Goal: Information Seeking & Learning: Check status

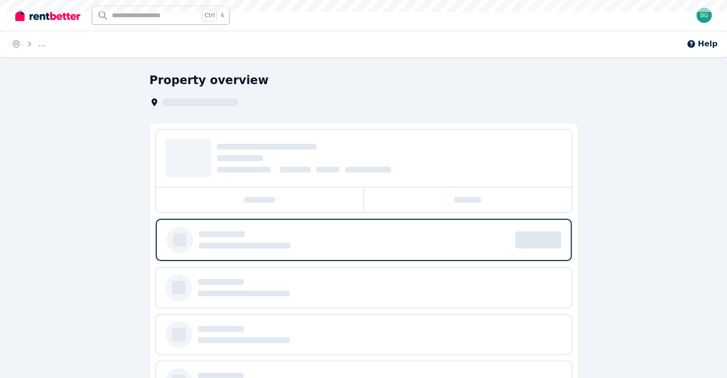
click at [715, 13] on div "Open main menu Ctrl k Open user menu" at bounding box center [363, 15] width 727 height 31
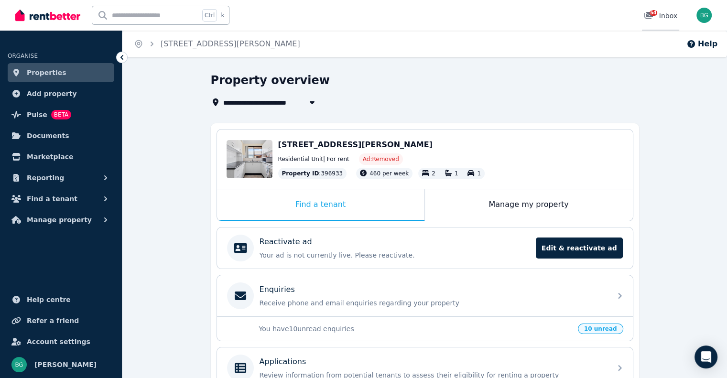
click at [652, 15] on span "54" at bounding box center [654, 13] width 8 height 6
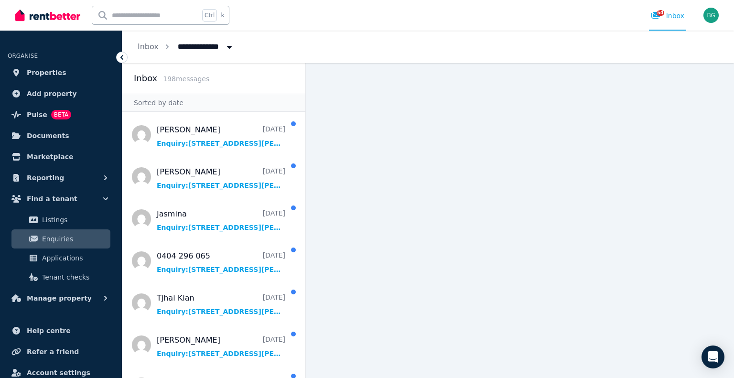
click at [202, 42] on span "All Properties" at bounding box center [209, 45] width 75 height 15
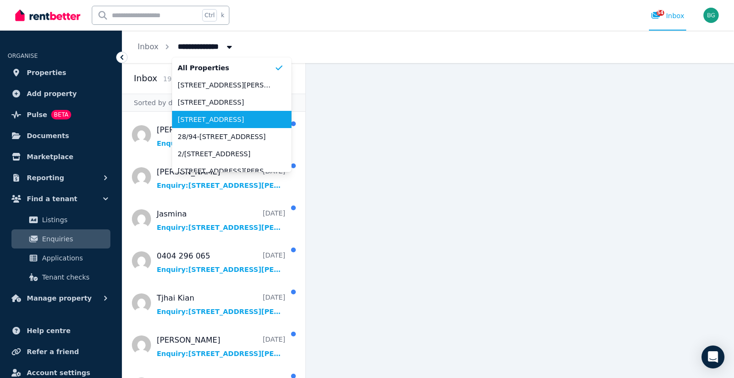
click at [236, 122] on span "Lot 45 Sec 5/DP2644 Wattamolla Road, Helensburgh" at bounding box center [226, 120] width 97 height 10
type input "**********"
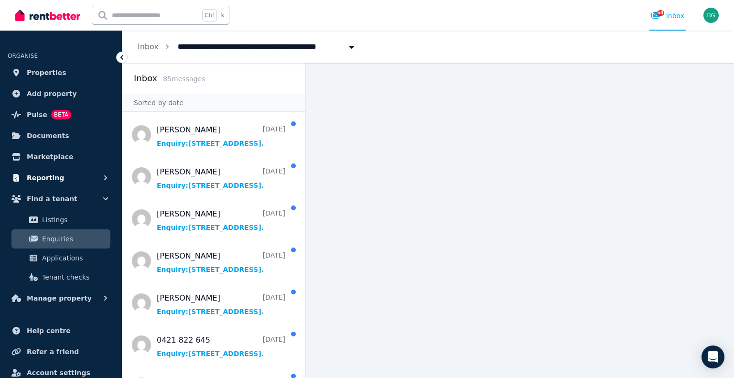
click at [105, 176] on icon "button" at bounding box center [105, 177] width 3 height 5
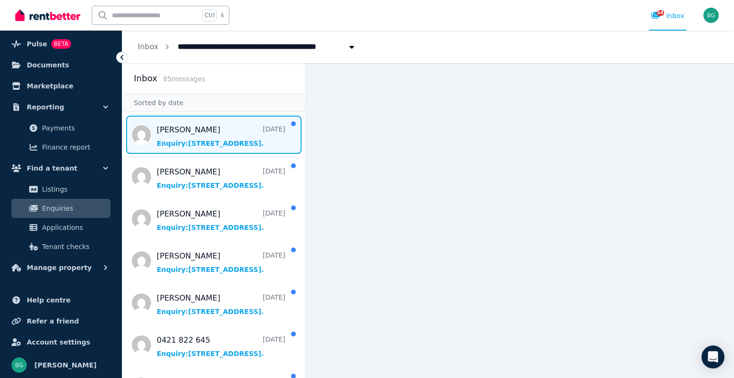
click at [236, 143] on span "Message list" at bounding box center [213, 135] width 183 height 38
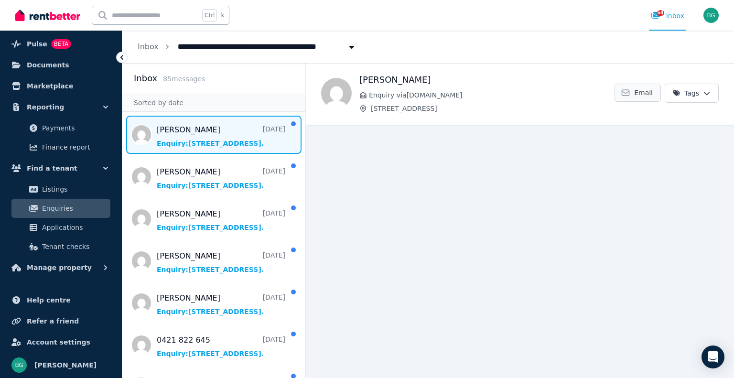
click at [638, 94] on span "Email" at bounding box center [643, 93] width 19 height 10
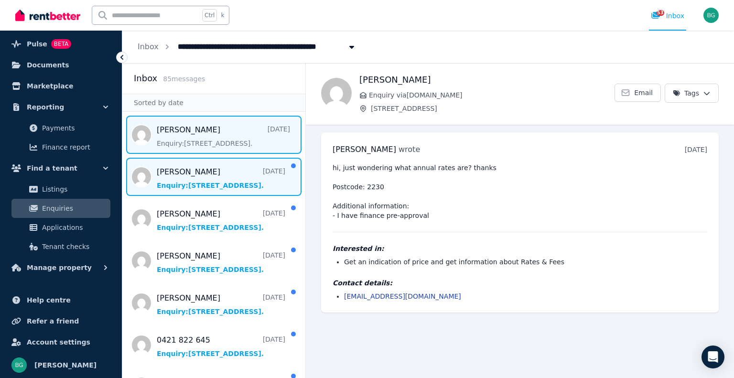
click at [197, 182] on span "Message list" at bounding box center [213, 177] width 183 height 38
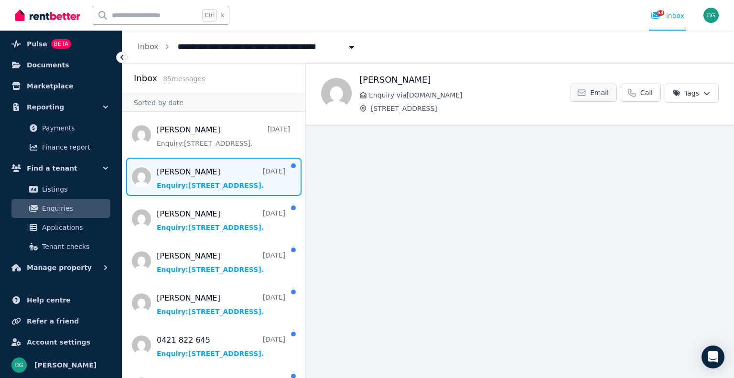
click at [601, 92] on span "Email" at bounding box center [600, 93] width 19 height 10
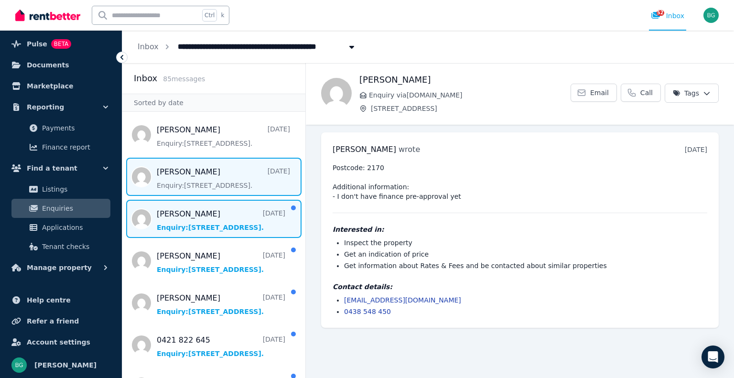
click at [198, 226] on span "Message list" at bounding box center [213, 219] width 183 height 38
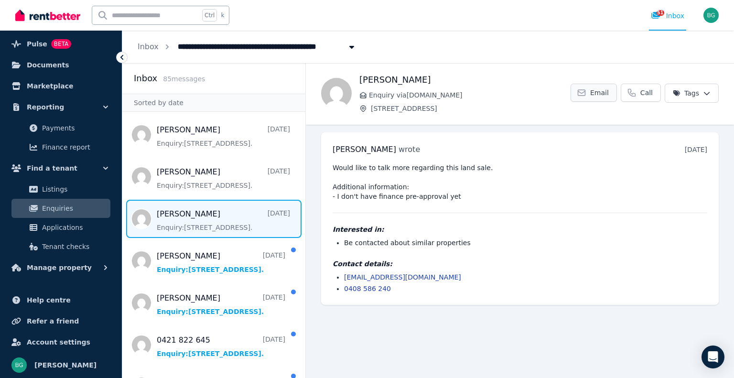
click at [601, 94] on span "Email" at bounding box center [600, 93] width 19 height 10
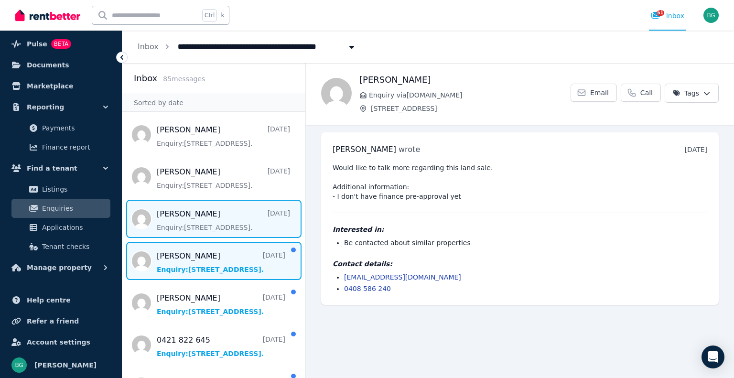
click at [210, 266] on span "Message list" at bounding box center [213, 261] width 183 height 38
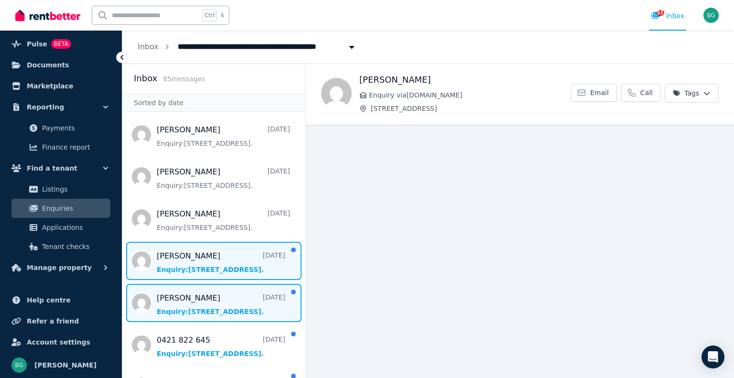
click at [227, 301] on span "Message list" at bounding box center [213, 303] width 183 height 38
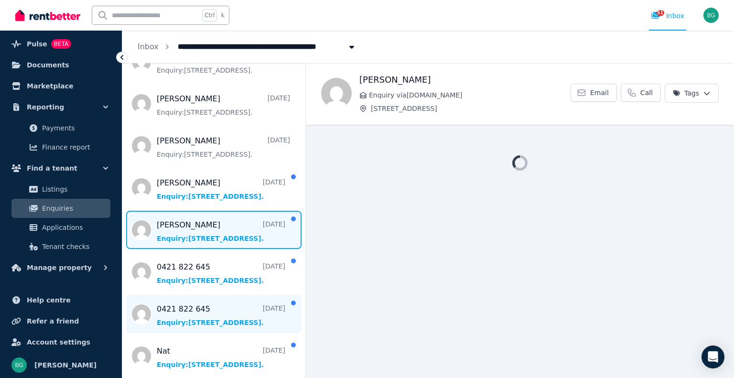
scroll to position [96, 0]
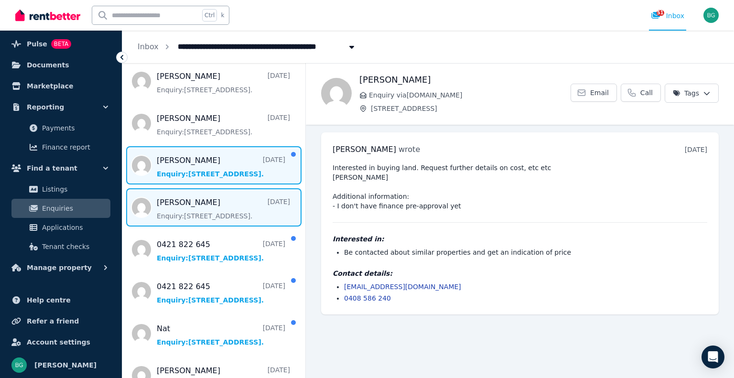
click at [203, 156] on span "Message list" at bounding box center [213, 165] width 183 height 38
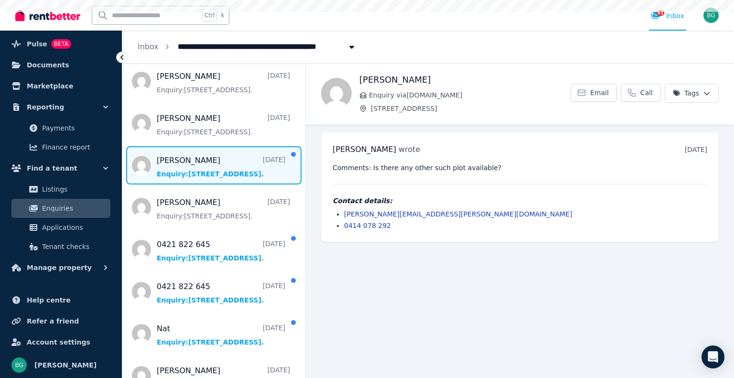
click at [204, 162] on span "Message list" at bounding box center [213, 165] width 183 height 38
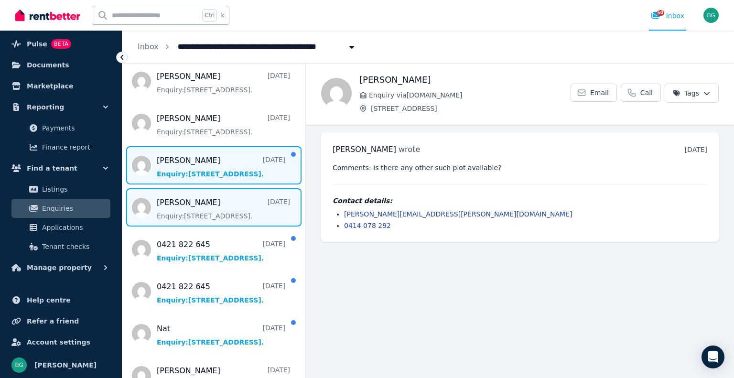
click at [207, 208] on span "Message list" at bounding box center [213, 207] width 183 height 38
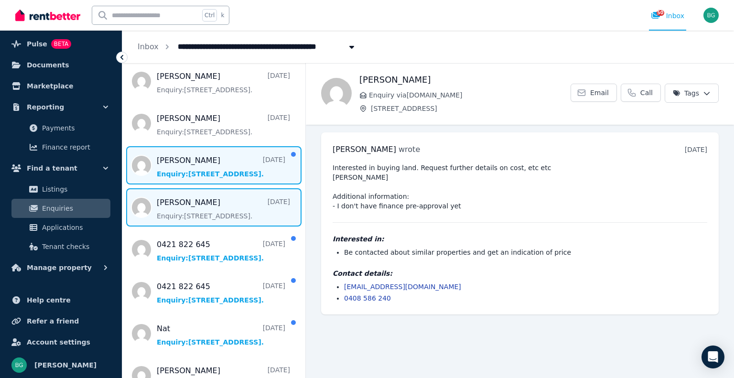
click at [210, 176] on span "Message list" at bounding box center [213, 165] width 183 height 38
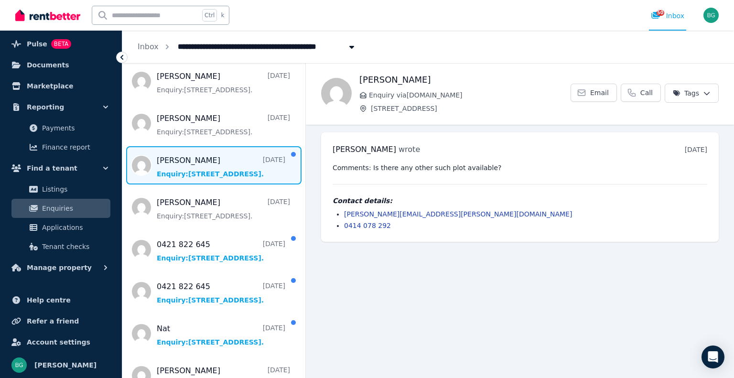
click at [226, 172] on span "Message list" at bounding box center [213, 165] width 183 height 38
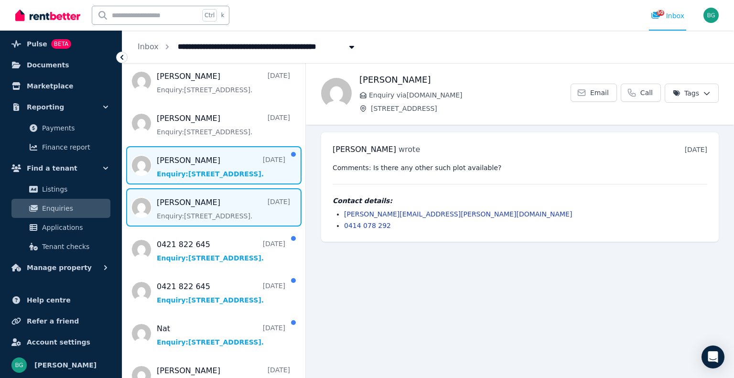
click at [211, 208] on span "Message list" at bounding box center [213, 207] width 183 height 38
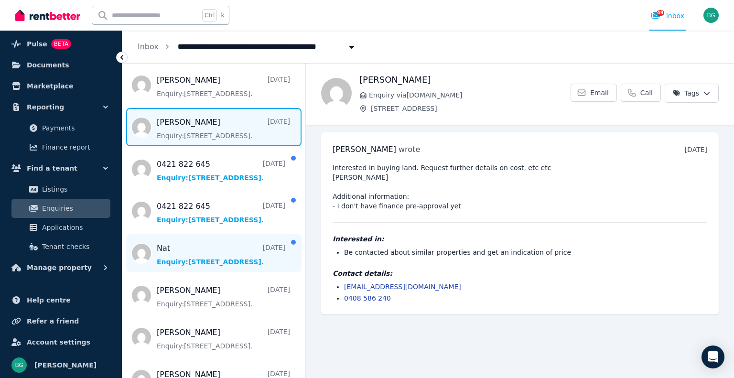
scroll to position [191, 0]
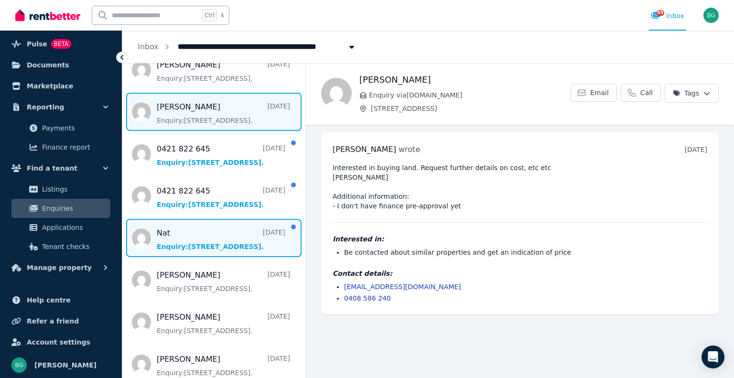
click at [219, 243] on span "Message list" at bounding box center [213, 238] width 183 height 38
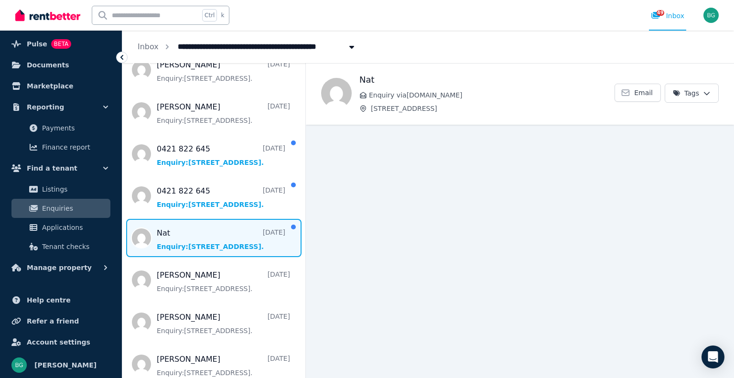
click at [195, 242] on span "Message list" at bounding box center [213, 238] width 183 height 38
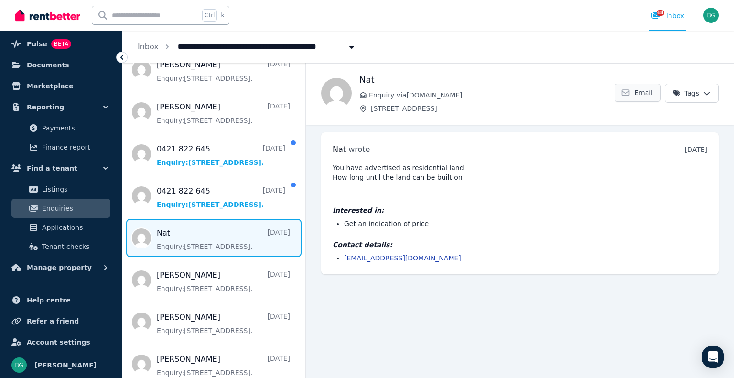
click at [648, 95] on span "Email" at bounding box center [643, 93] width 19 height 10
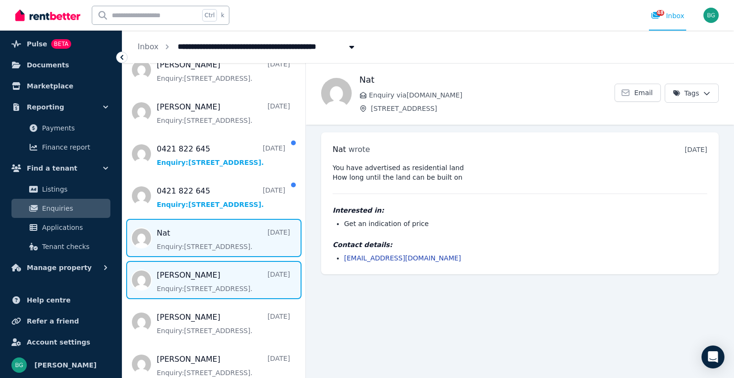
click at [203, 283] on span "Message list" at bounding box center [213, 280] width 183 height 38
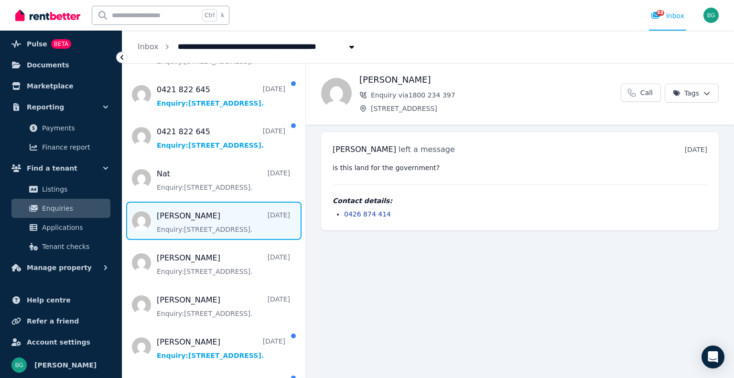
scroll to position [287, 0]
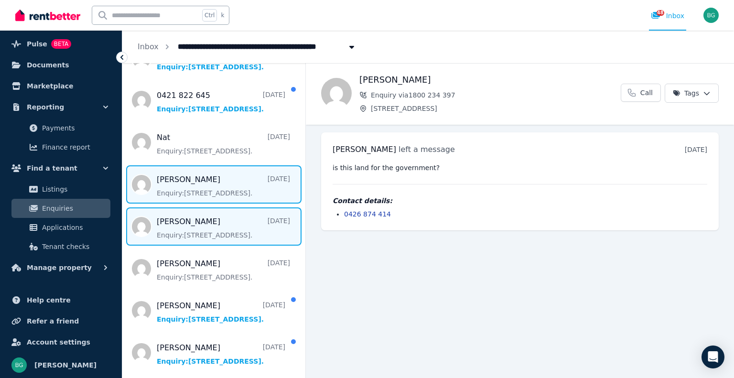
click at [208, 223] on span "Message list" at bounding box center [213, 227] width 183 height 38
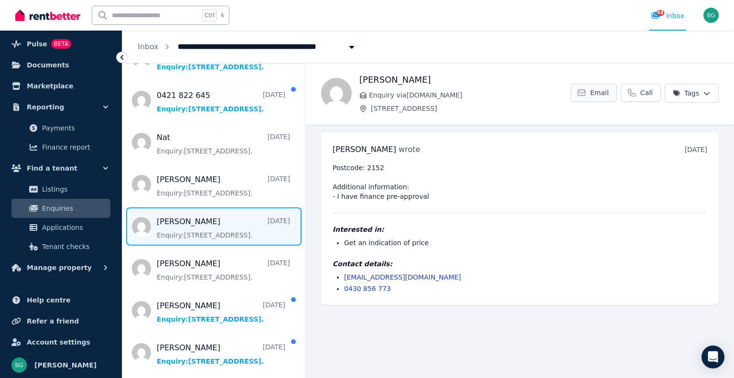
click at [592, 93] on link "Email" at bounding box center [594, 93] width 46 height 18
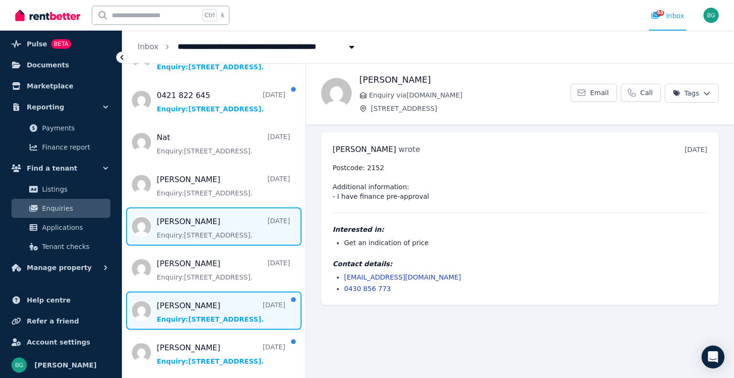
click at [201, 300] on span "Message list" at bounding box center [213, 311] width 183 height 38
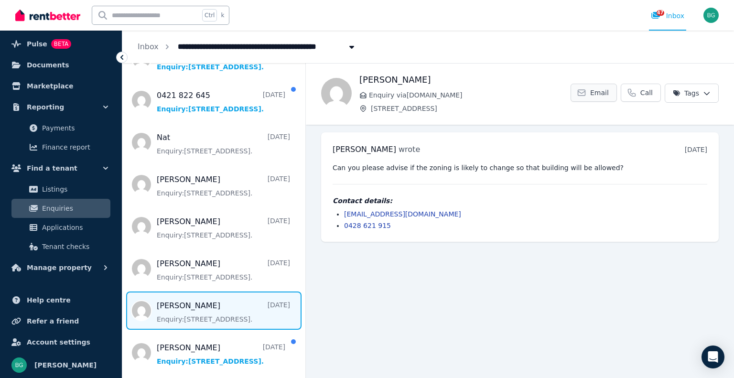
click at [599, 94] on span "Email" at bounding box center [600, 93] width 19 height 10
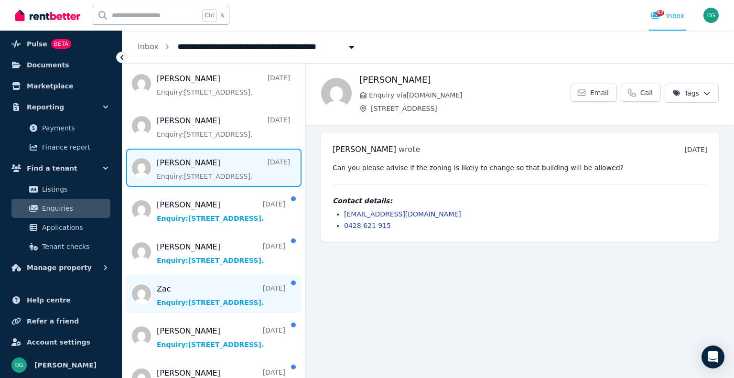
scroll to position [430, 0]
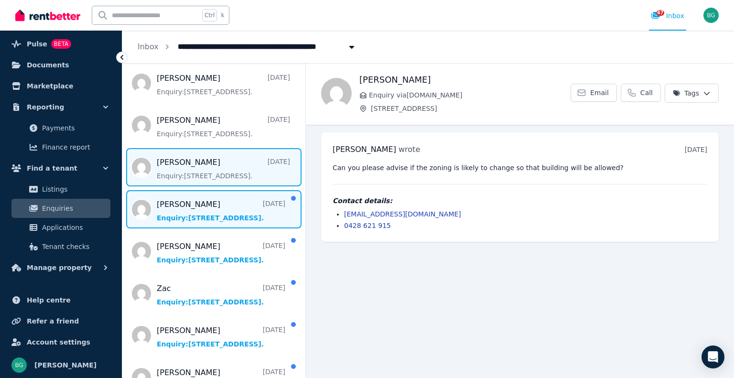
click at [198, 223] on span "Message list" at bounding box center [213, 209] width 183 height 38
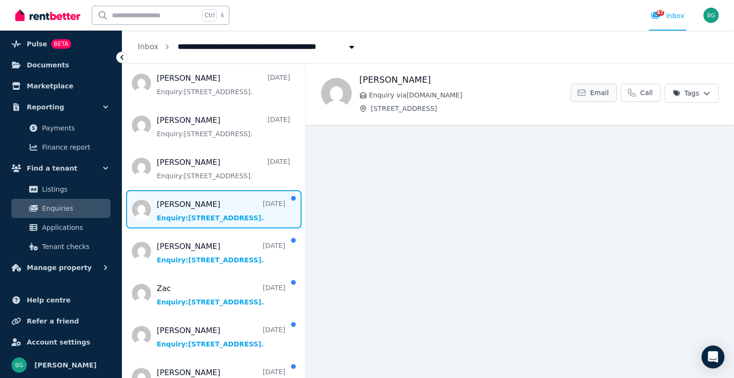
click at [604, 92] on span "Email" at bounding box center [600, 93] width 19 height 10
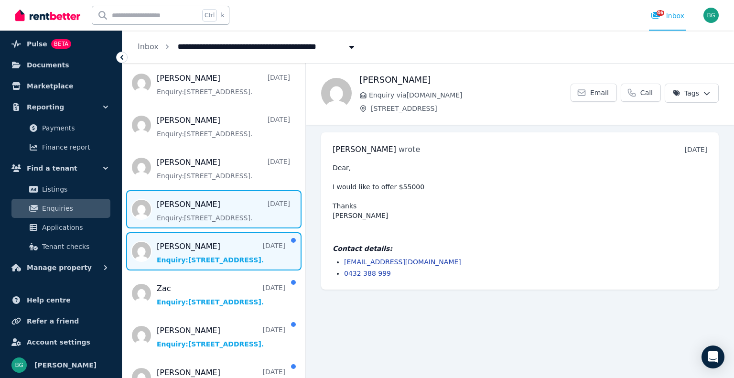
click at [195, 257] on span "Message list" at bounding box center [213, 251] width 183 height 38
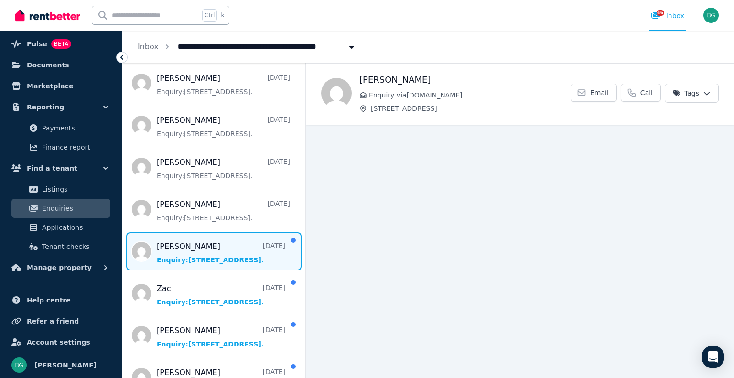
click at [194, 257] on span "Message list" at bounding box center [213, 251] width 183 height 38
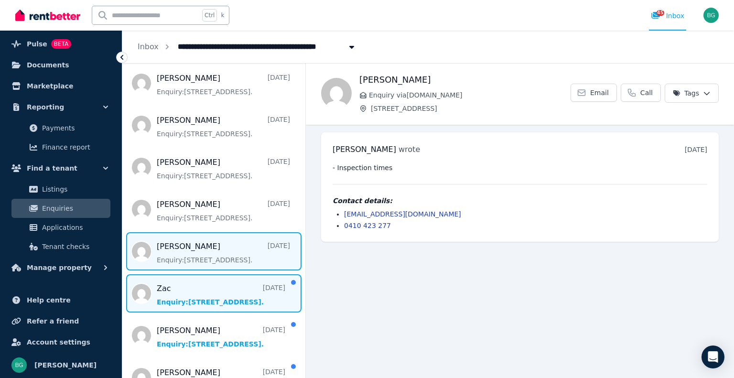
click at [216, 289] on span "Message list" at bounding box center [213, 293] width 183 height 38
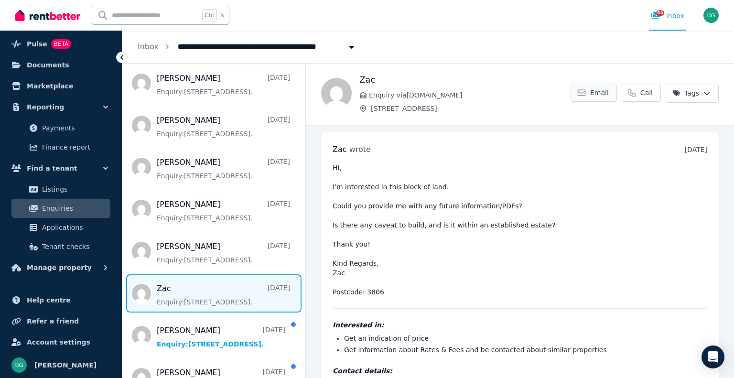
scroll to position [41, 0]
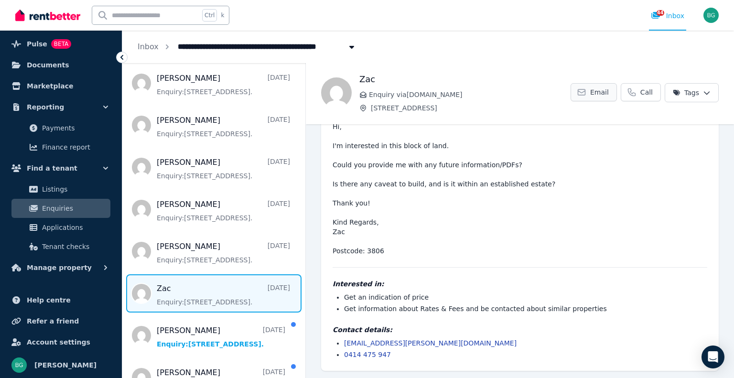
click at [599, 95] on span "Email" at bounding box center [600, 93] width 19 height 10
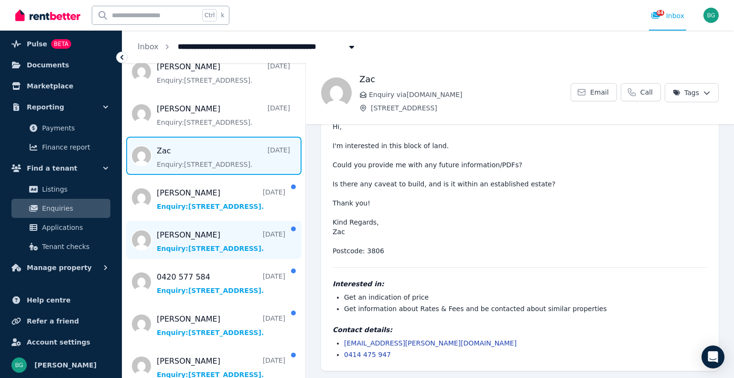
scroll to position [574, 0]
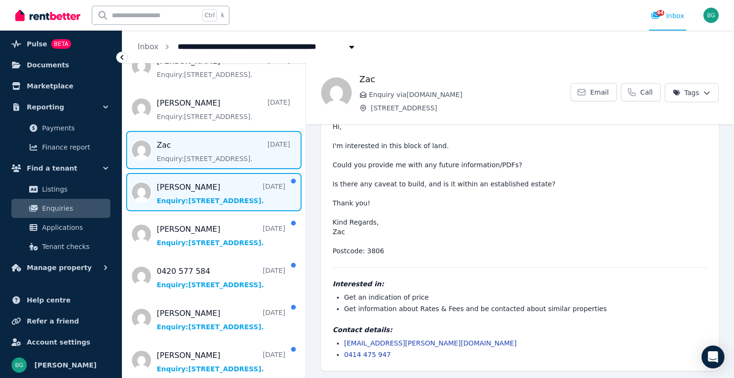
click at [208, 195] on span "Message list" at bounding box center [213, 192] width 183 height 38
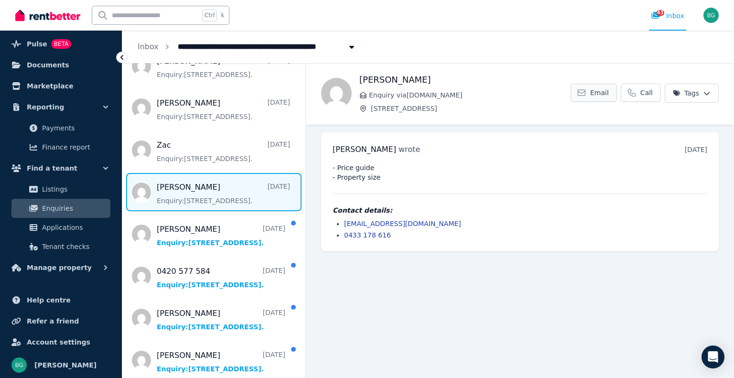
click at [600, 92] on span "Email" at bounding box center [600, 93] width 19 height 10
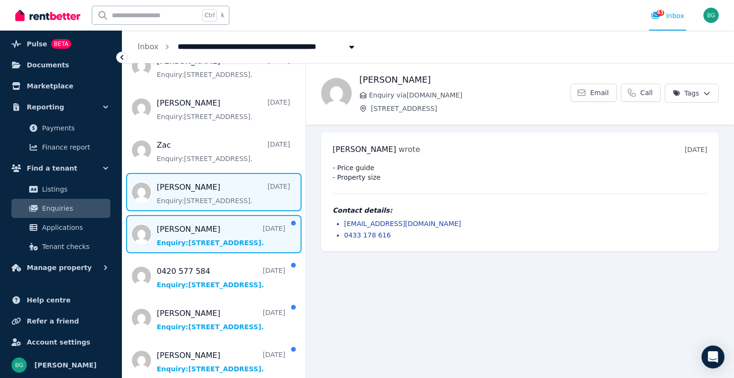
click at [199, 227] on span "Message list" at bounding box center [213, 234] width 183 height 38
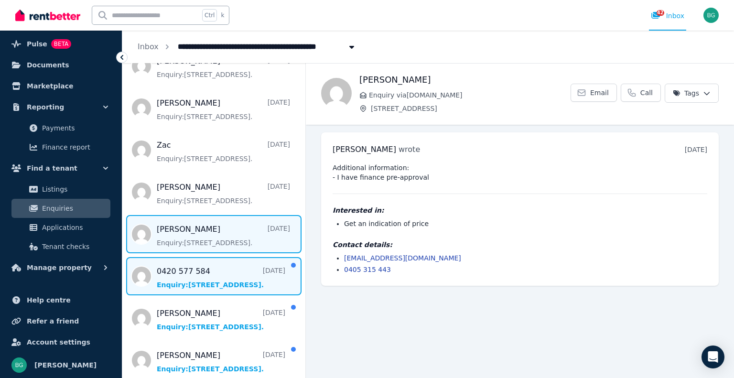
click at [211, 281] on span "Message list" at bounding box center [213, 276] width 183 height 38
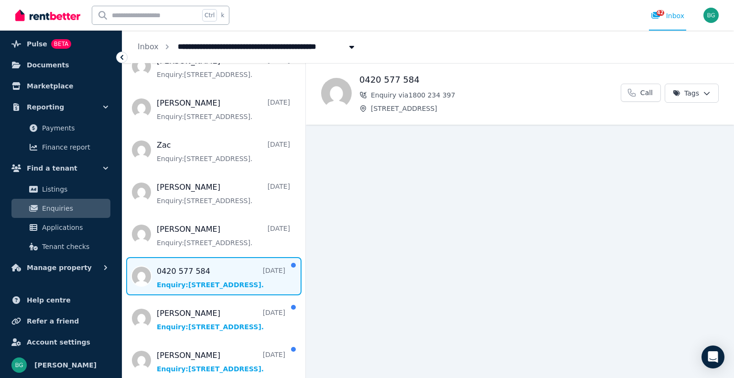
click at [220, 285] on span "Message list" at bounding box center [213, 276] width 183 height 38
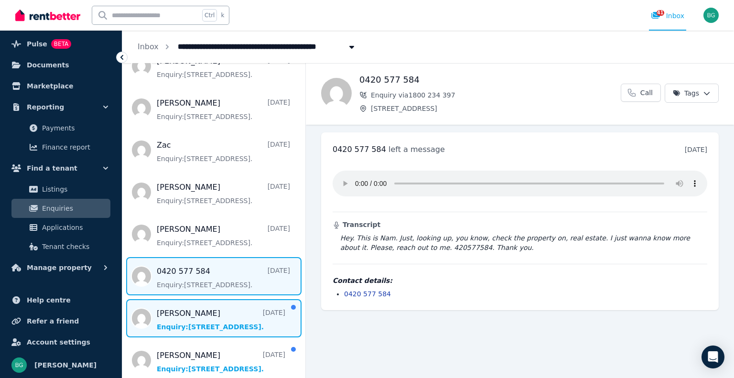
click at [213, 312] on span "Message list" at bounding box center [213, 318] width 183 height 38
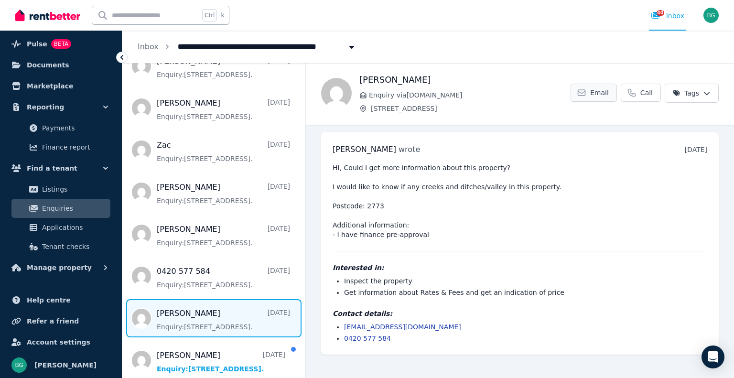
click at [607, 89] on span "Email" at bounding box center [600, 93] width 19 height 10
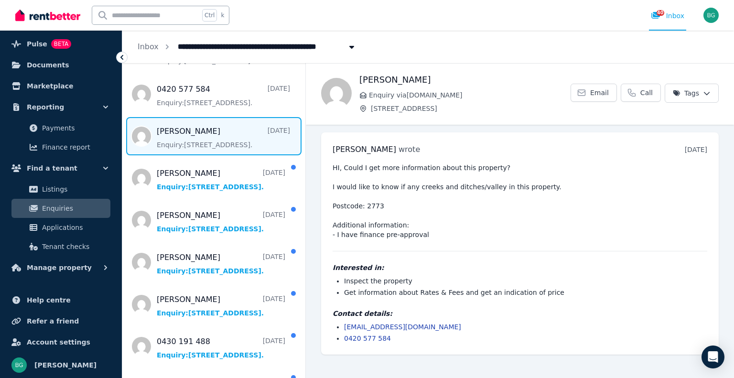
scroll to position [765, 0]
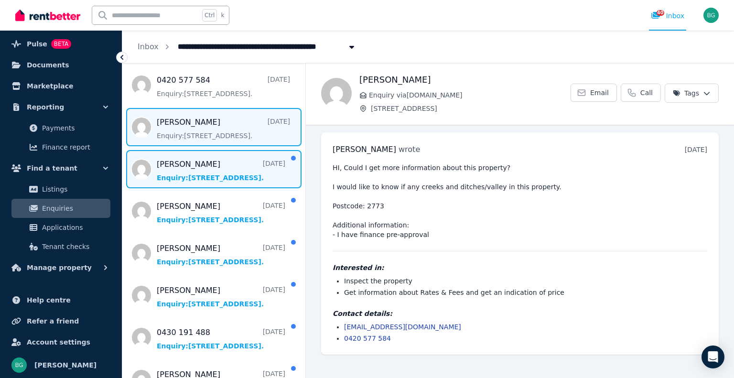
click at [213, 171] on span "Message list" at bounding box center [213, 169] width 183 height 38
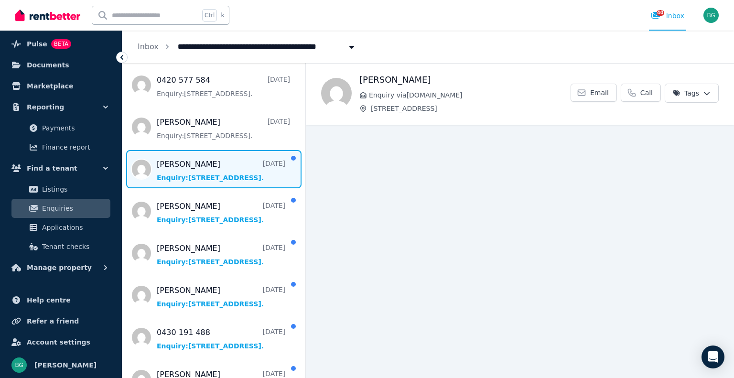
click at [220, 168] on span "Message list" at bounding box center [213, 169] width 183 height 38
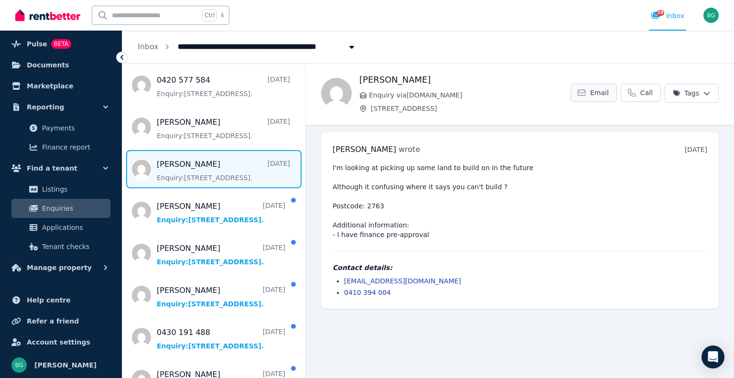
click at [605, 93] on span "Email" at bounding box center [600, 93] width 19 height 10
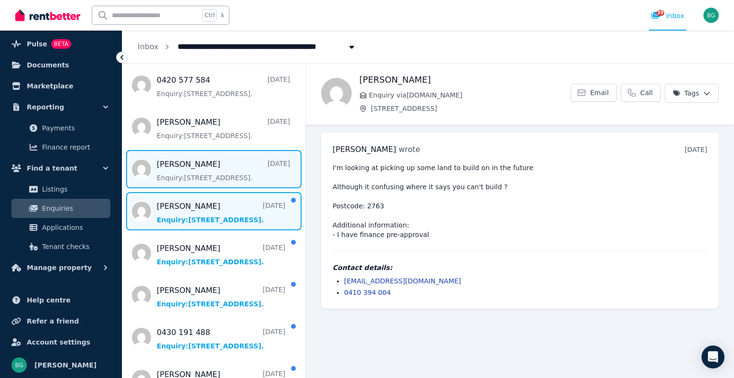
click at [190, 206] on span "Message list" at bounding box center [213, 211] width 183 height 38
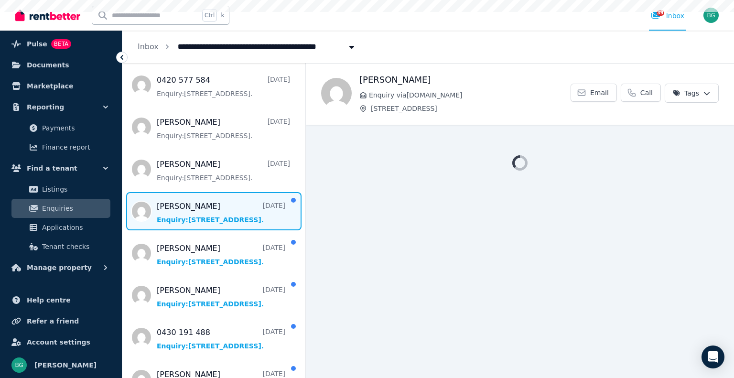
click at [190, 206] on span "Message list" at bounding box center [213, 211] width 183 height 38
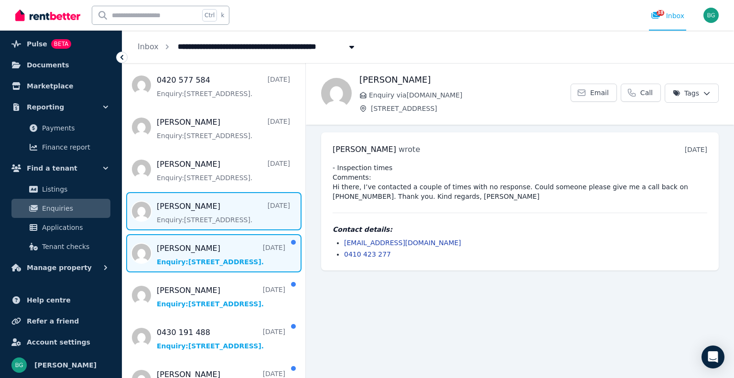
click at [208, 251] on span "Message list" at bounding box center [213, 253] width 183 height 38
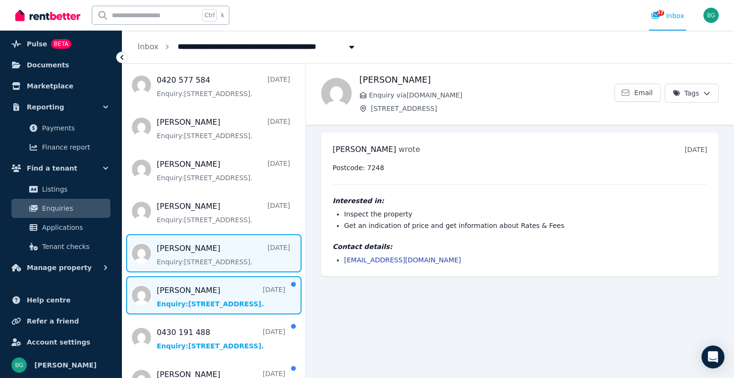
click at [207, 300] on span "Message list" at bounding box center [213, 295] width 183 height 38
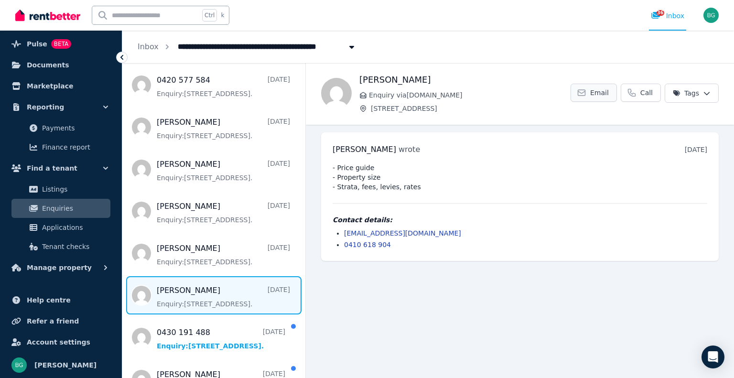
click at [602, 96] on span "Email" at bounding box center [600, 93] width 19 height 10
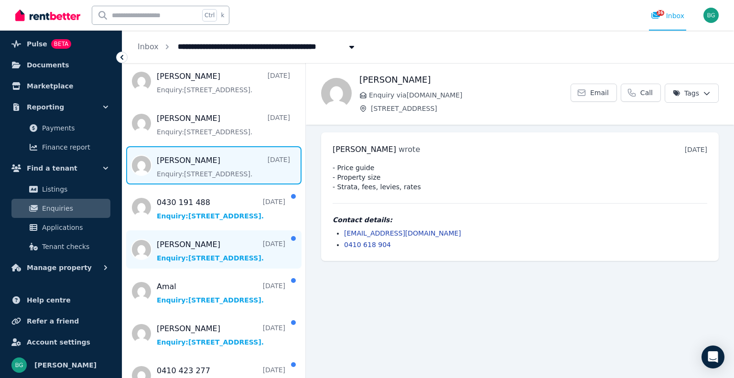
scroll to position [908, 0]
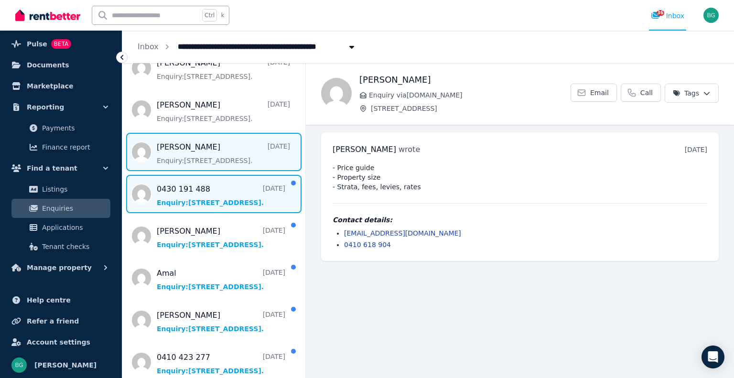
click at [198, 191] on span "Message list" at bounding box center [213, 194] width 183 height 38
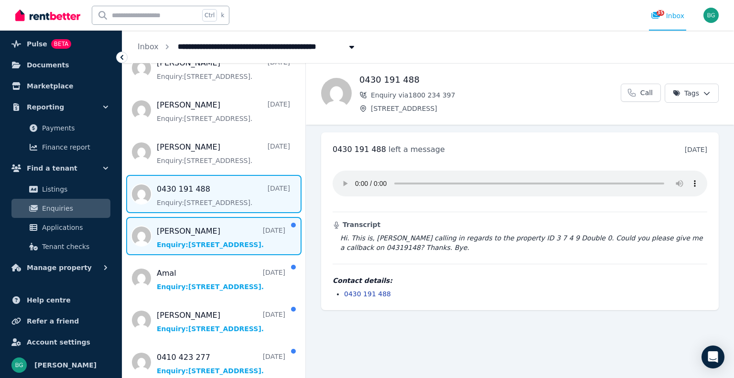
click at [195, 235] on span "Message list" at bounding box center [213, 236] width 183 height 38
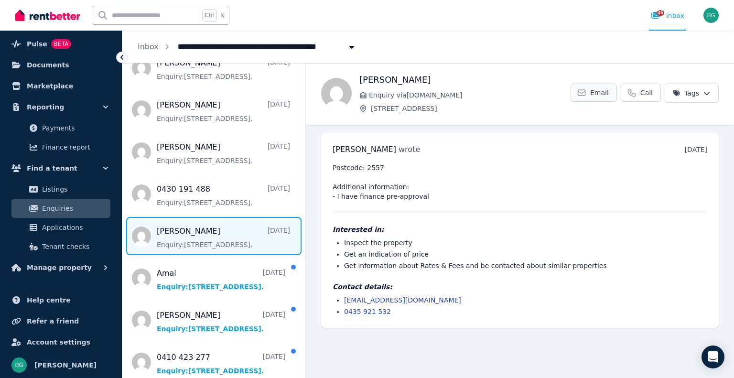
click at [604, 95] on span "Email" at bounding box center [600, 93] width 19 height 10
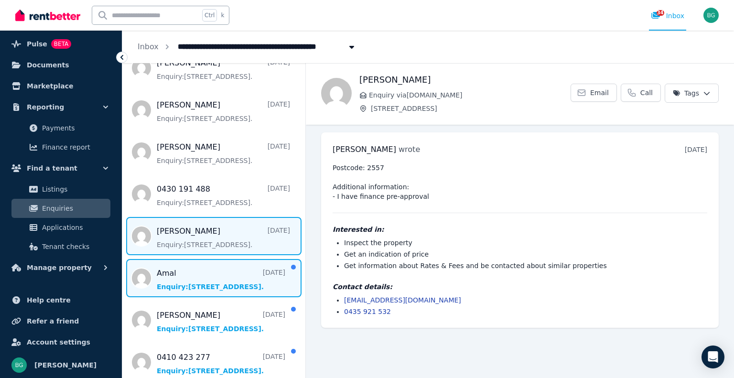
click at [209, 276] on span "Message list" at bounding box center [213, 278] width 183 height 38
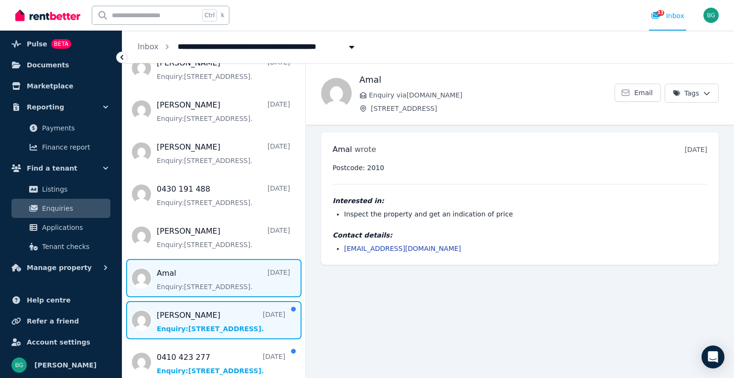
click at [206, 315] on span "Message list" at bounding box center [213, 320] width 183 height 38
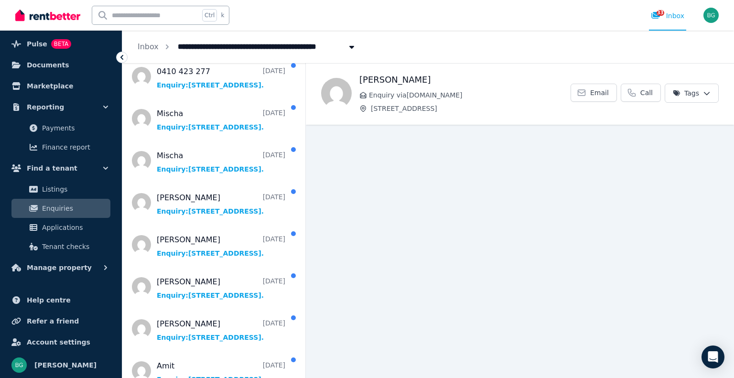
scroll to position [1195, 0]
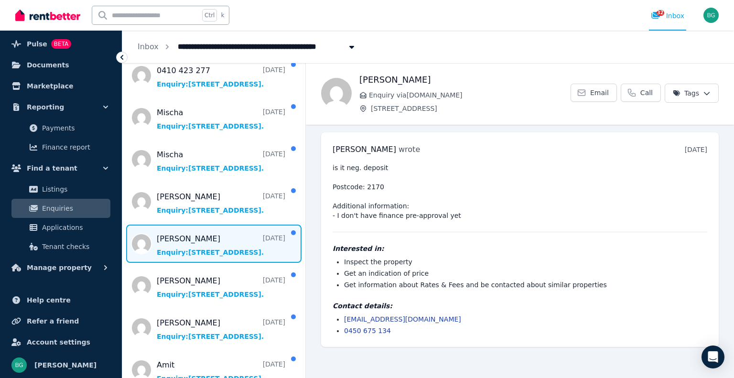
click at [196, 250] on span "Message list" at bounding box center [213, 244] width 183 height 38
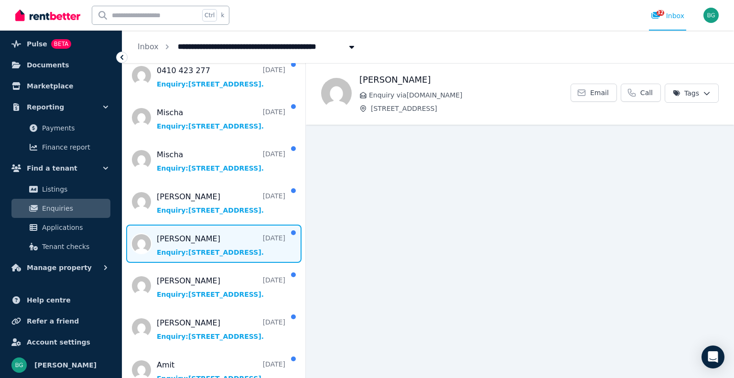
click at [203, 242] on span "Message list" at bounding box center [213, 244] width 183 height 38
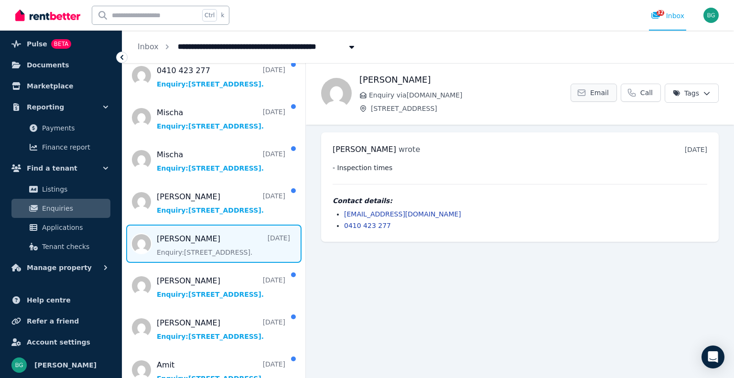
click at [607, 91] on span "Email" at bounding box center [600, 93] width 19 height 10
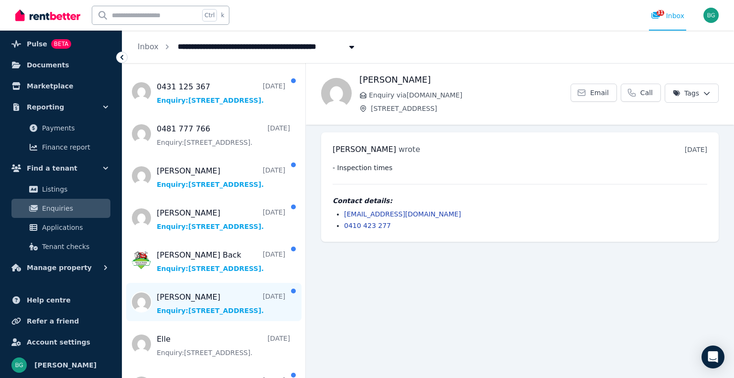
scroll to position [1721, 0]
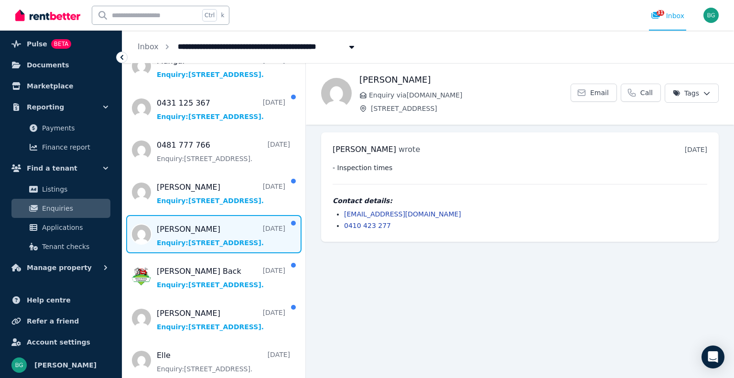
click at [211, 230] on span "Message list" at bounding box center [213, 234] width 183 height 38
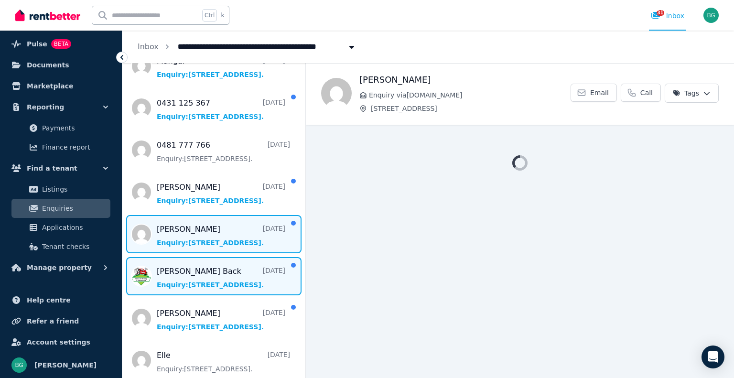
click at [222, 272] on span "Message list" at bounding box center [213, 276] width 183 height 38
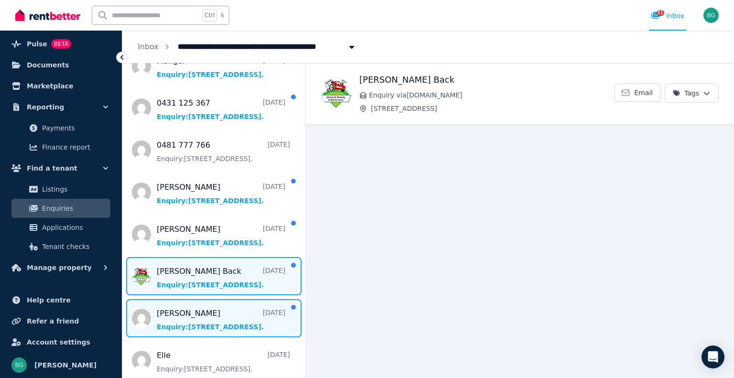
click at [212, 299] on span "Message list" at bounding box center [213, 318] width 183 height 38
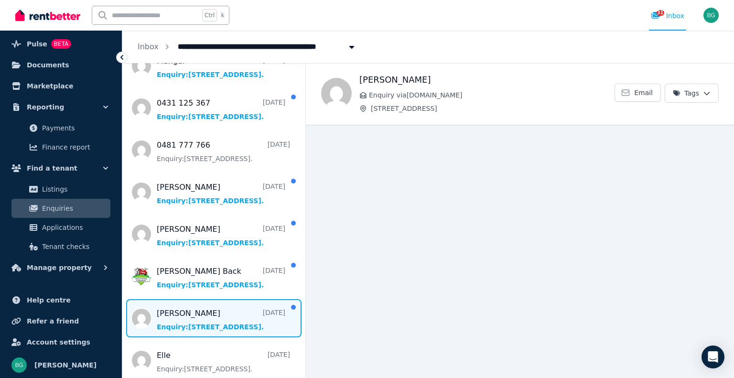
click at [209, 305] on span "Message list" at bounding box center [213, 318] width 183 height 38
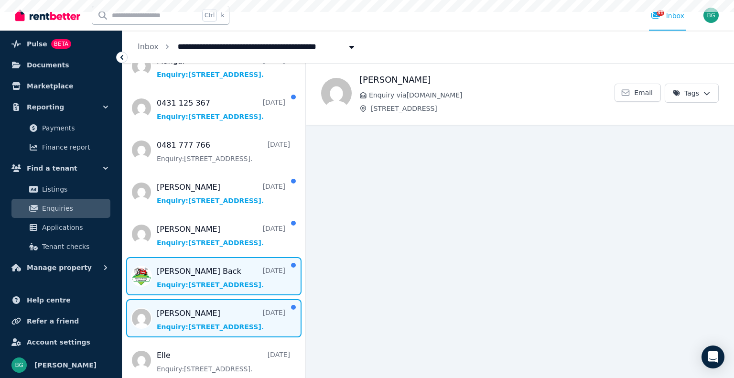
click at [208, 265] on span "Message list" at bounding box center [213, 276] width 183 height 38
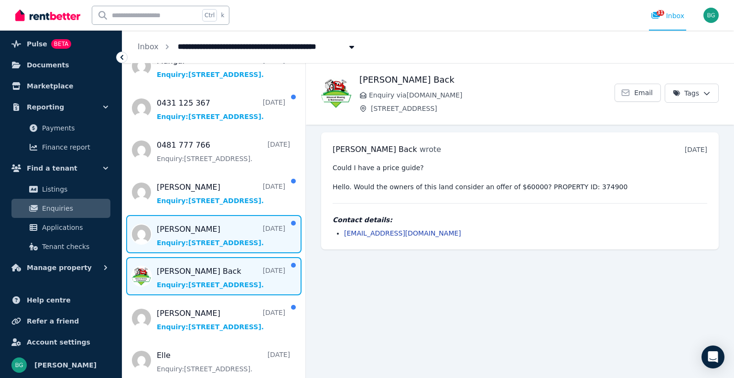
click at [197, 228] on span "Message list" at bounding box center [213, 234] width 183 height 38
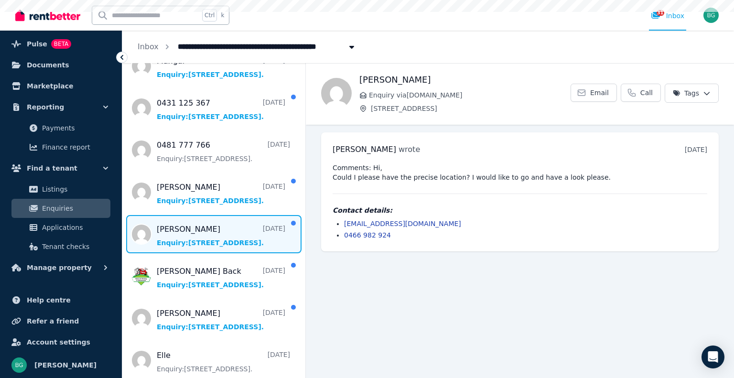
click at [197, 228] on span "Message list" at bounding box center [213, 234] width 183 height 38
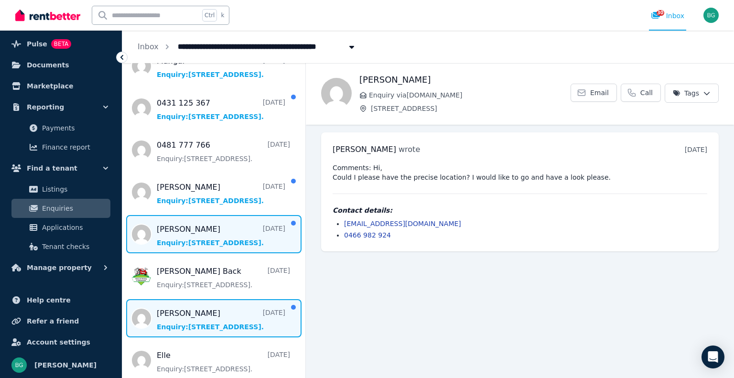
click at [204, 306] on span "Message list" at bounding box center [213, 318] width 183 height 38
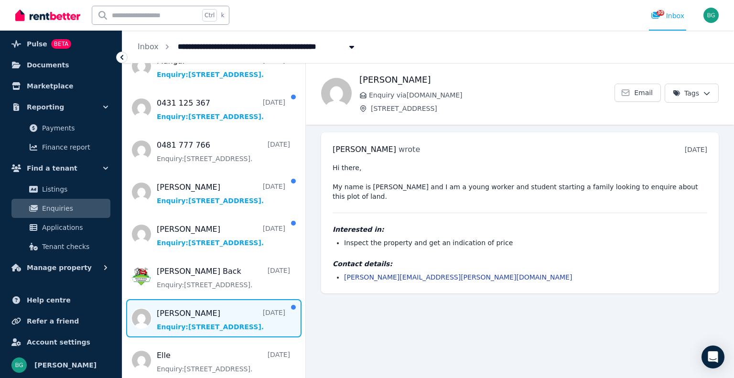
click at [204, 306] on span "Message list" at bounding box center [213, 318] width 183 height 38
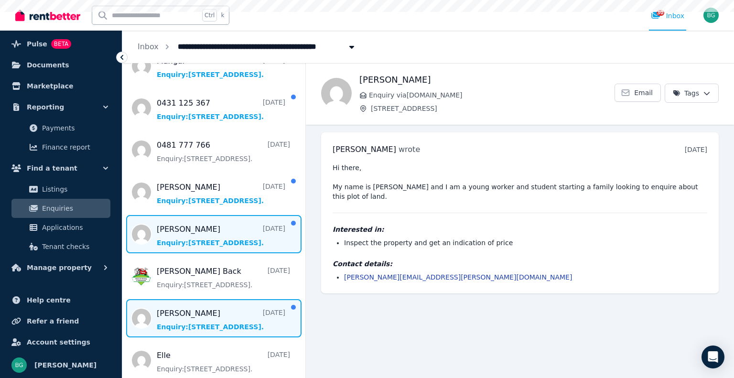
click at [212, 237] on span "Message list" at bounding box center [213, 234] width 183 height 38
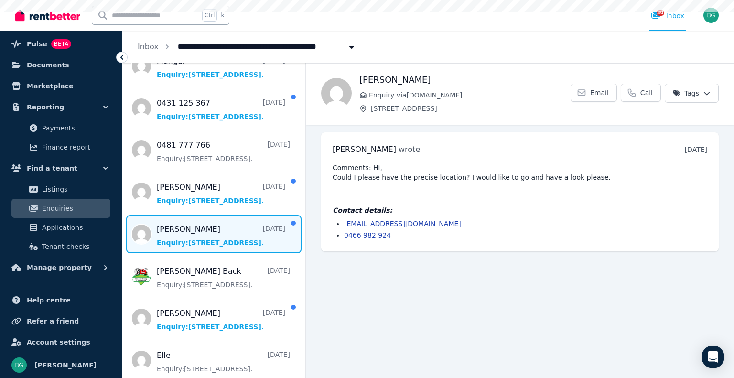
click at [212, 237] on span "Message list" at bounding box center [213, 234] width 183 height 38
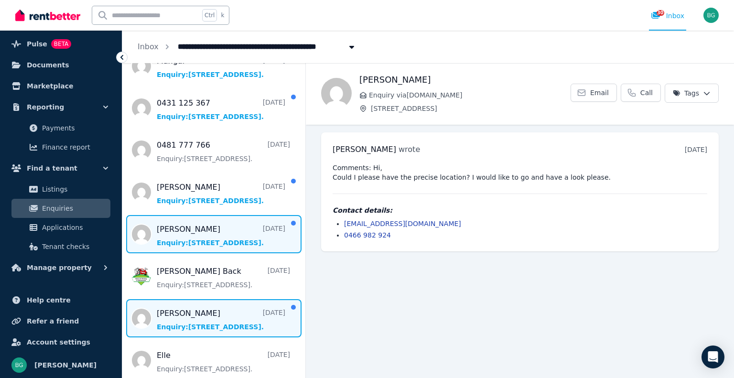
click at [215, 306] on span "Message list" at bounding box center [213, 318] width 183 height 38
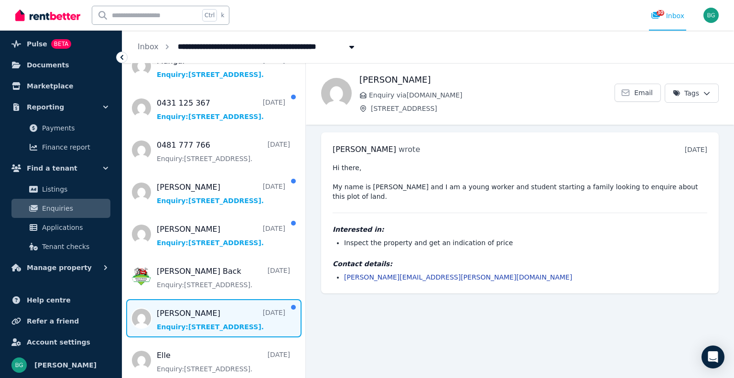
click at [215, 306] on span "Message list" at bounding box center [213, 318] width 183 height 38
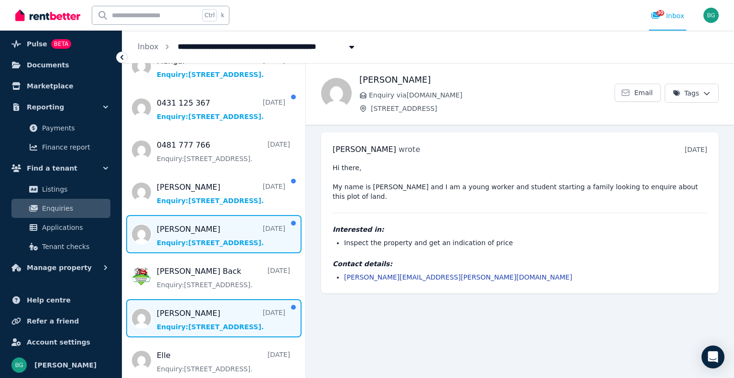
click at [215, 231] on span "Message list" at bounding box center [213, 234] width 183 height 38
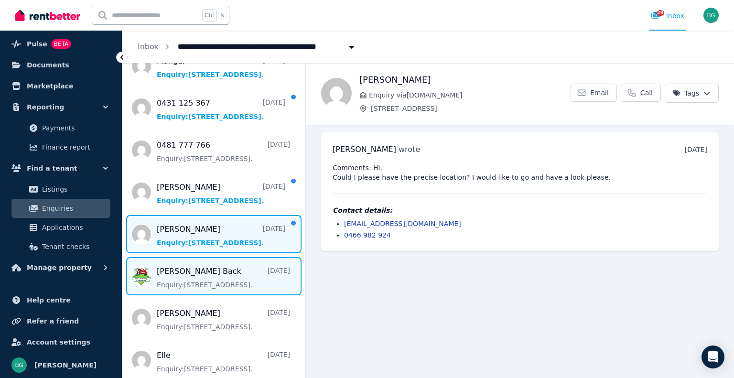
click at [243, 273] on span "Message list" at bounding box center [213, 276] width 183 height 38
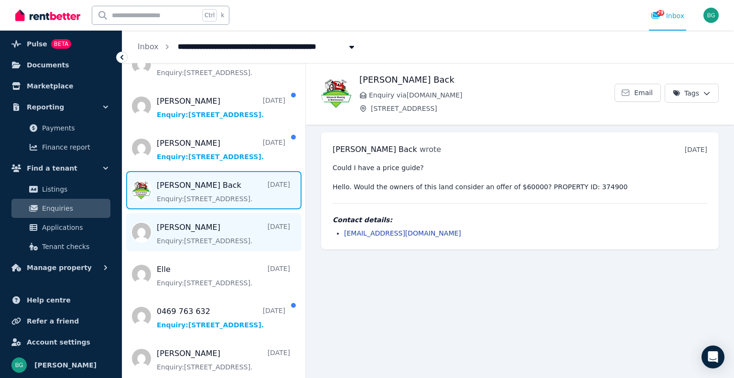
scroll to position [1817, 0]
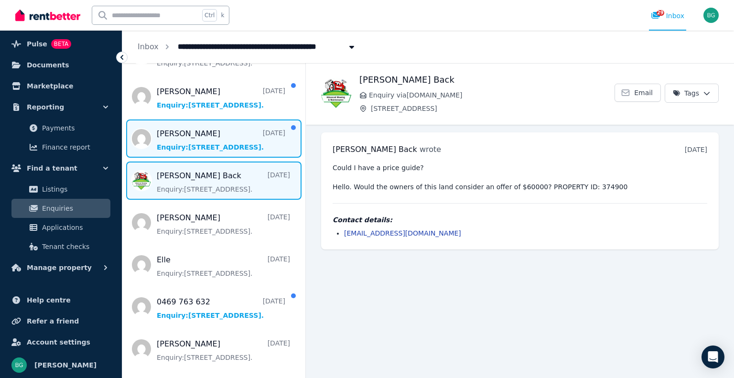
click at [233, 144] on span "Message list" at bounding box center [213, 139] width 183 height 38
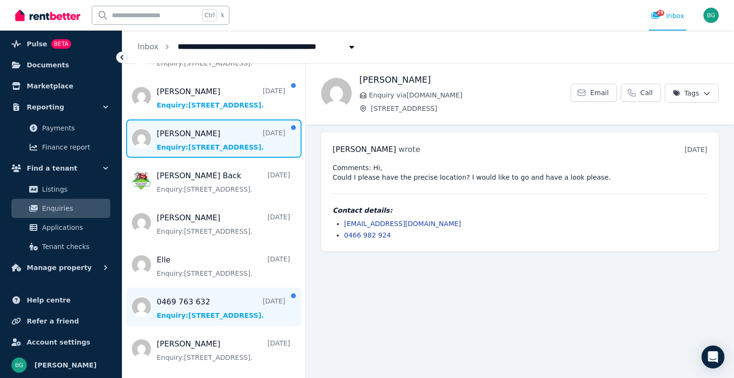
scroll to position [1859, 0]
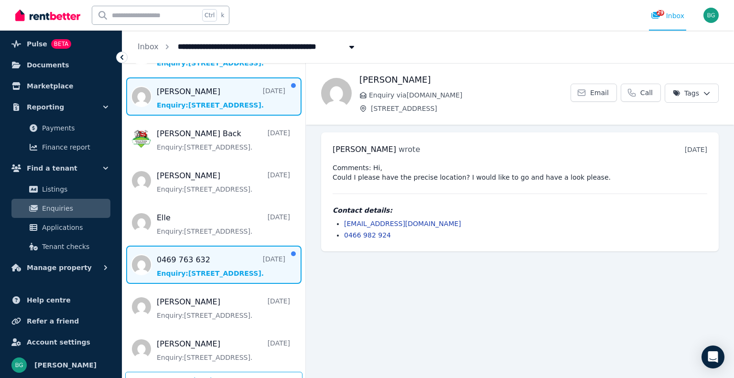
click at [211, 254] on span "Message list" at bounding box center [213, 265] width 183 height 38
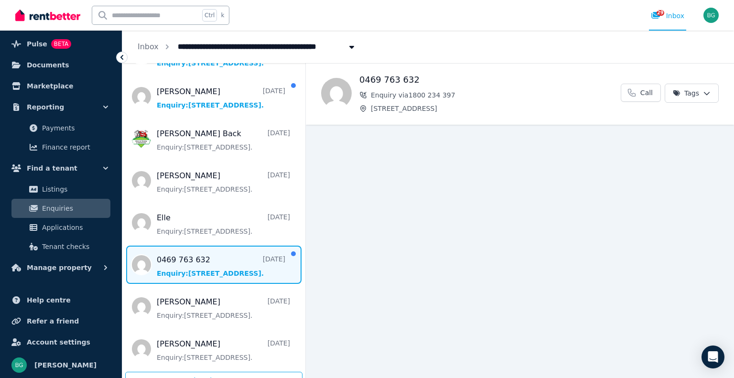
click at [444, 241] on main "Back 0469 763 632 Enquiry via 1800 234 397 Lot 45 Sec 5/DP2644 Wattamolla Road,…" at bounding box center [520, 220] width 428 height 315
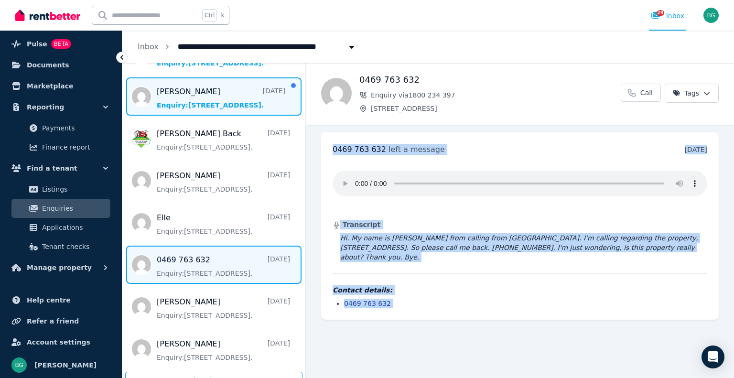
click at [202, 88] on span "Message list" at bounding box center [213, 96] width 183 height 38
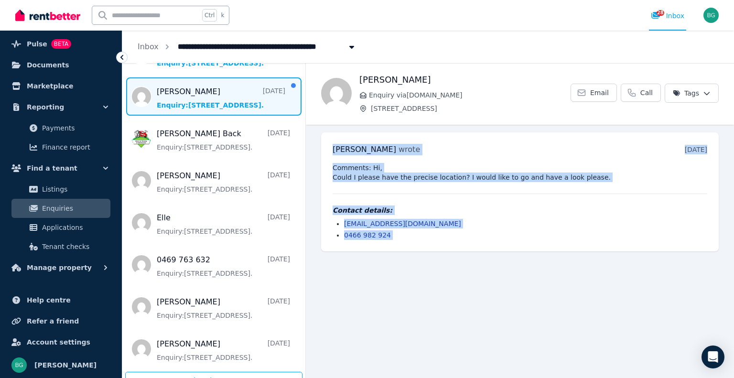
drag, startPoint x: 230, startPoint y: 81, endPoint x: 197, endPoint y: 81, distance: 33.0
click at [197, 81] on span "Message list" at bounding box center [213, 96] width 183 height 38
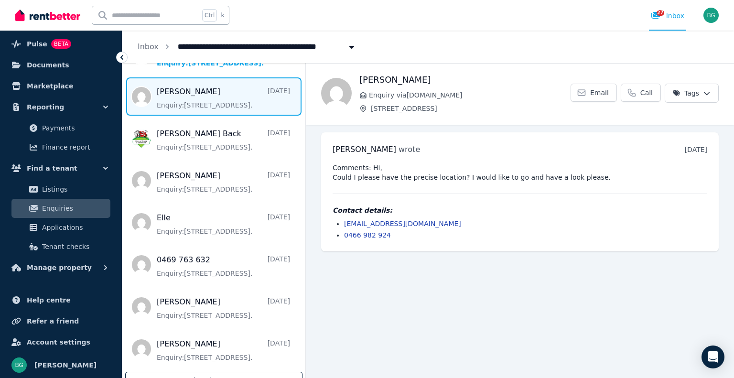
click at [221, 372] on div "Load more" at bounding box center [213, 381] width 177 height 18
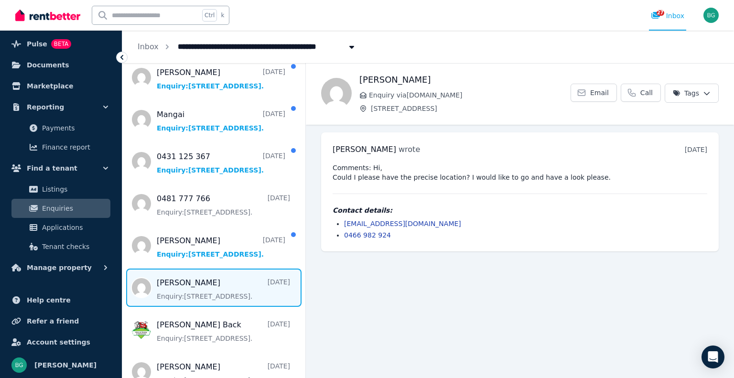
scroll to position [1620, 0]
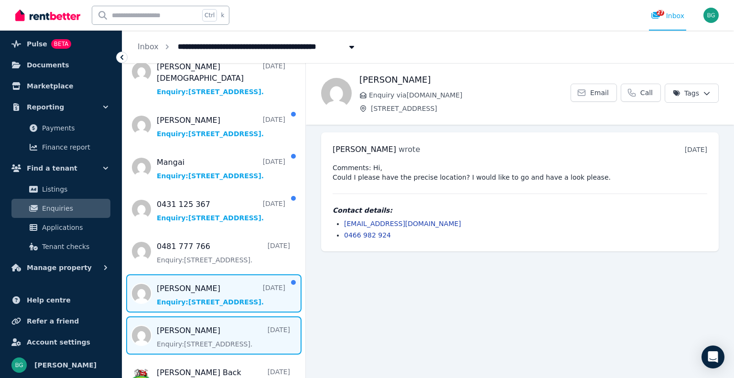
click at [210, 291] on span "Message list" at bounding box center [213, 293] width 183 height 38
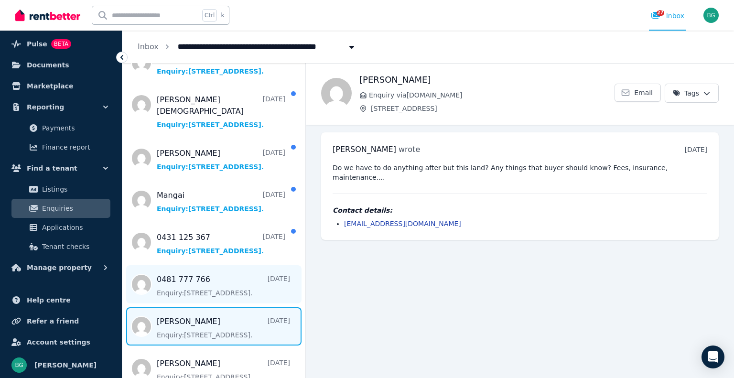
scroll to position [1572, 0]
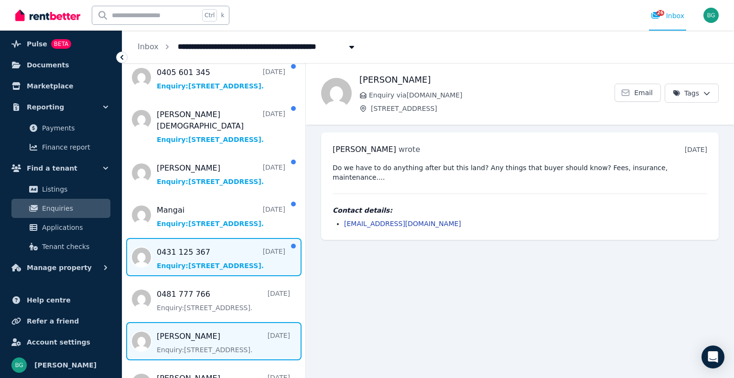
click at [213, 238] on span "Message list" at bounding box center [213, 257] width 183 height 38
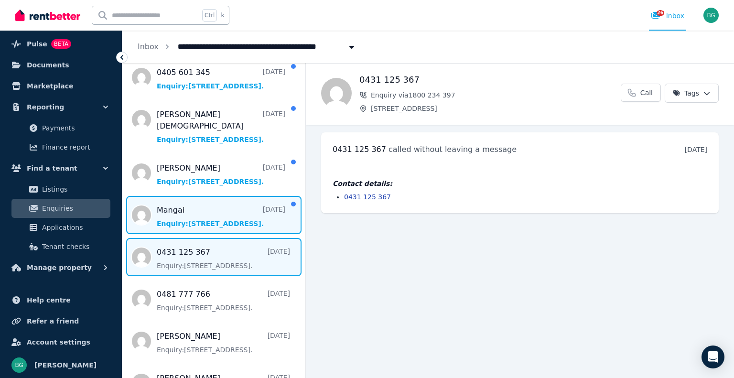
click at [215, 211] on span "Message list" at bounding box center [213, 215] width 183 height 38
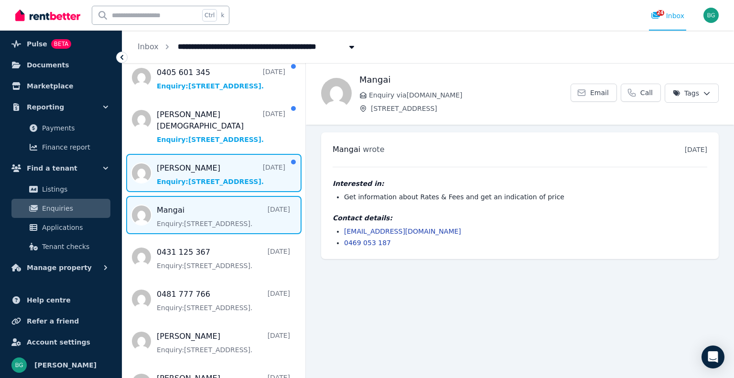
click at [203, 168] on span "Message list" at bounding box center [213, 173] width 183 height 38
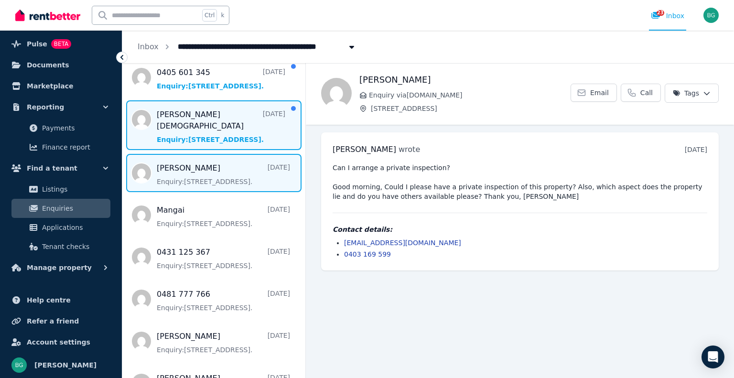
click at [210, 123] on span "Message list" at bounding box center [213, 125] width 183 height 50
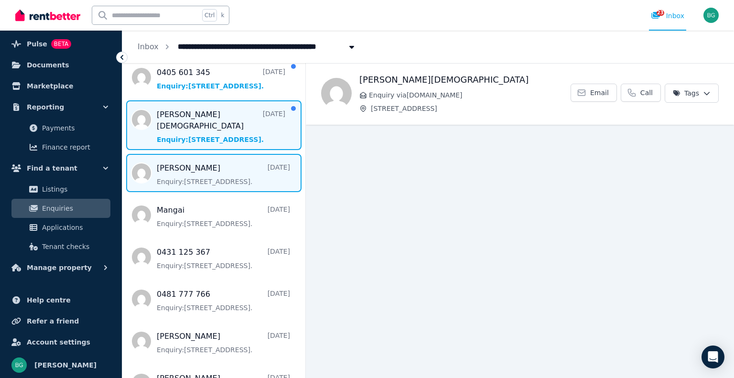
click at [208, 154] on span "Message list" at bounding box center [213, 173] width 183 height 38
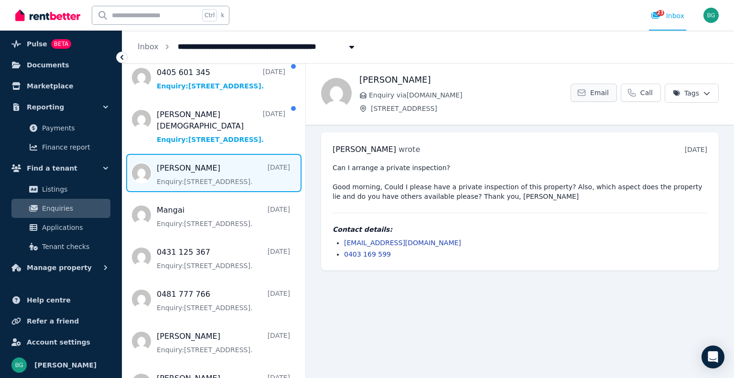
click at [601, 95] on span "Email" at bounding box center [600, 93] width 19 height 10
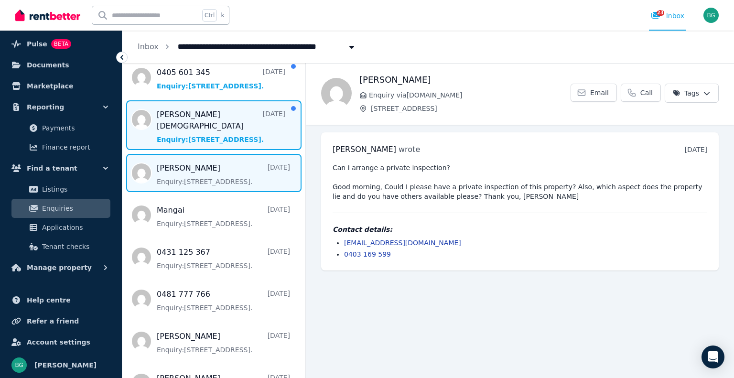
click at [217, 116] on span "Message list" at bounding box center [213, 125] width 183 height 50
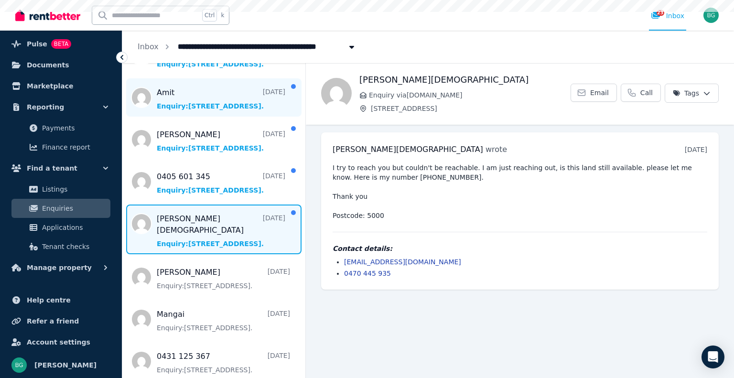
scroll to position [1429, 0]
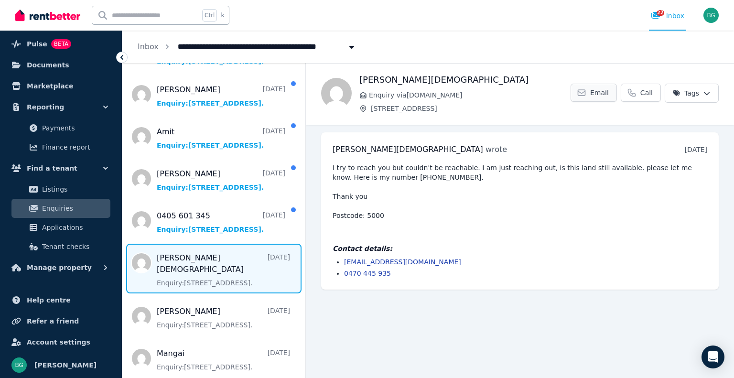
click at [595, 93] on link "Email" at bounding box center [594, 93] width 46 height 18
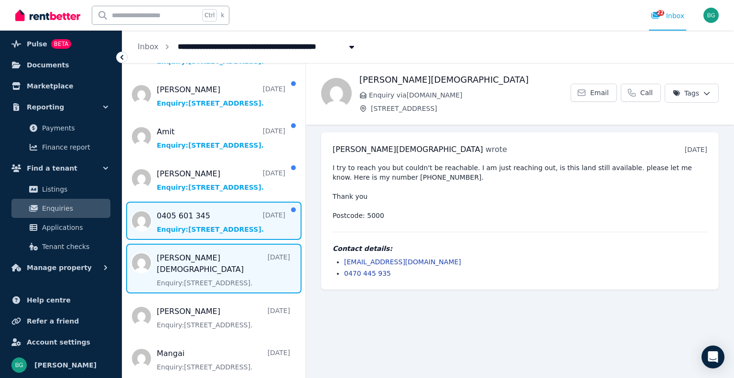
click at [199, 229] on span "Message list" at bounding box center [213, 221] width 183 height 38
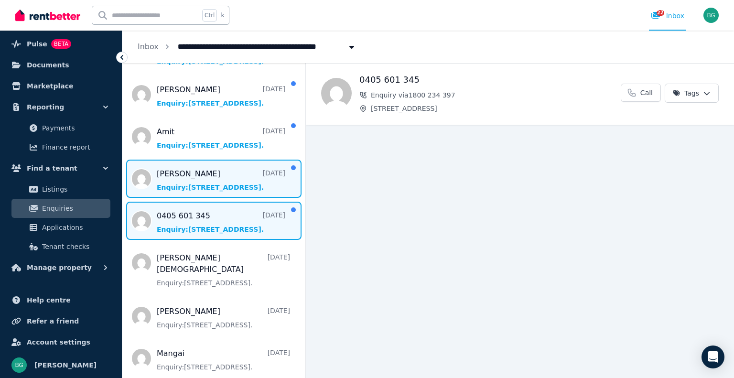
click at [210, 189] on span "Message list" at bounding box center [213, 179] width 183 height 38
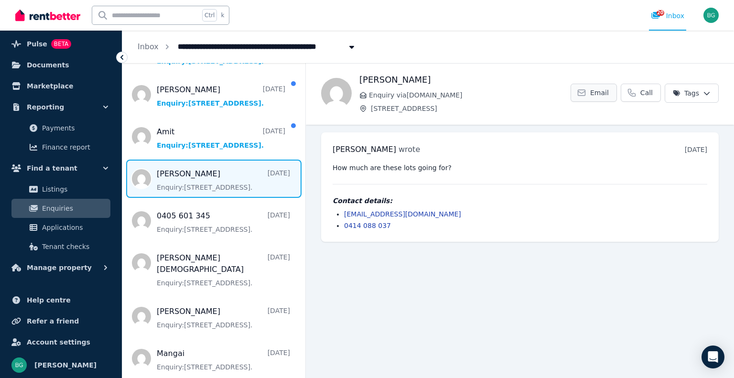
click at [598, 93] on span "Email" at bounding box center [600, 93] width 19 height 10
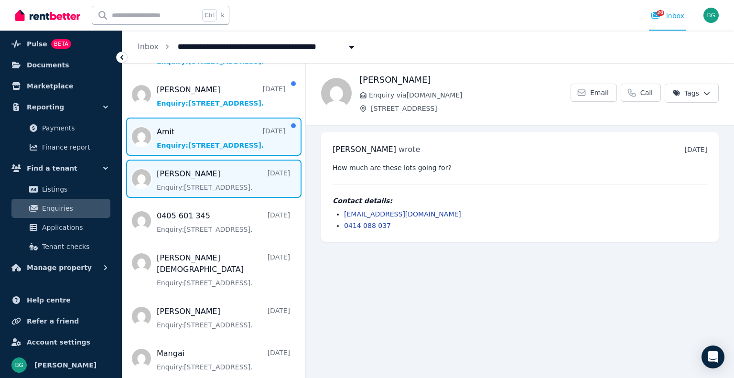
click at [228, 135] on span "Message list" at bounding box center [213, 137] width 183 height 38
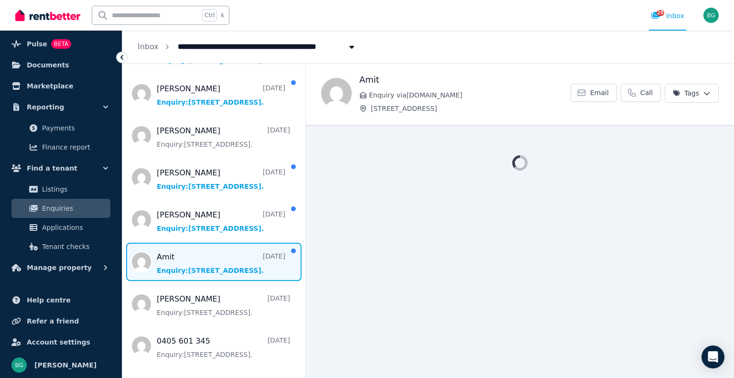
scroll to position [1285, 0]
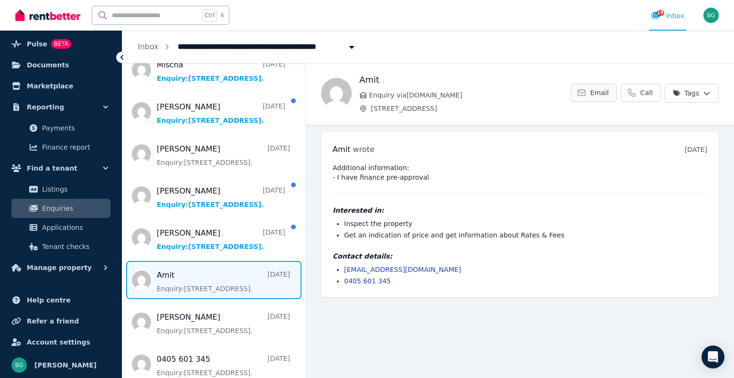
click at [587, 95] on icon at bounding box center [582, 93] width 10 height 10
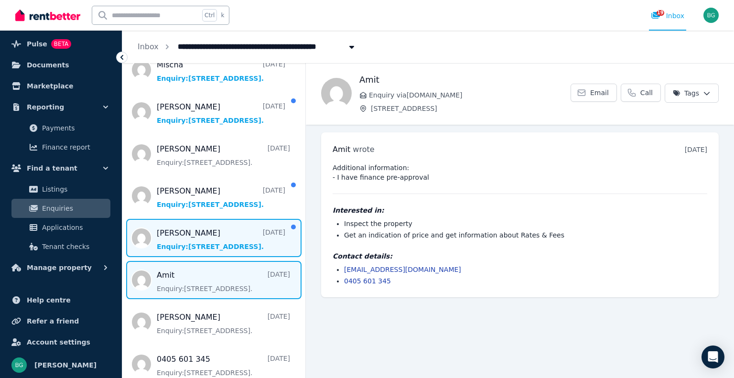
click at [201, 241] on span "Message list" at bounding box center [213, 238] width 183 height 38
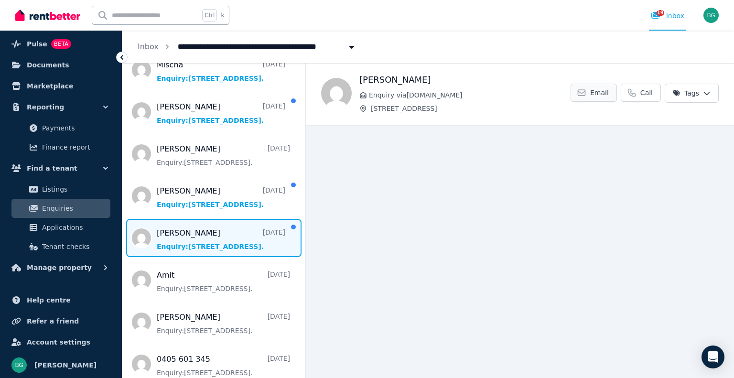
click at [594, 94] on link "Email" at bounding box center [594, 93] width 46 height 18
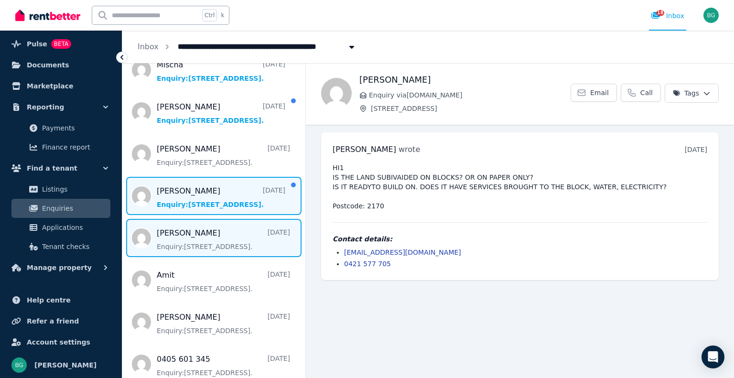
click at [223, 204] on span "Message list" at bounding box center [213, 196] width 183 height 38
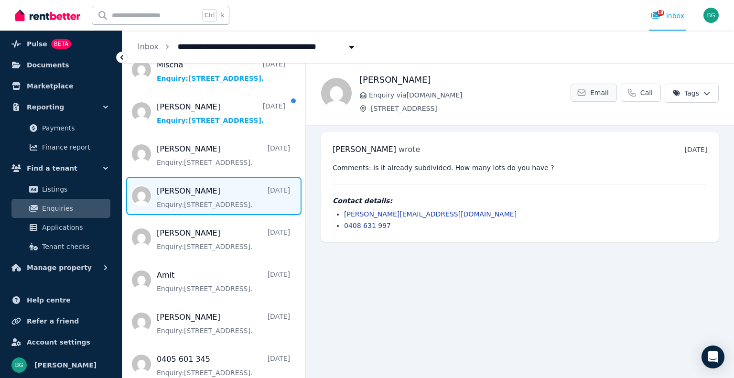
click at [594, 97] on link "Email" at bounding box center [594, 93] width 46 height 18
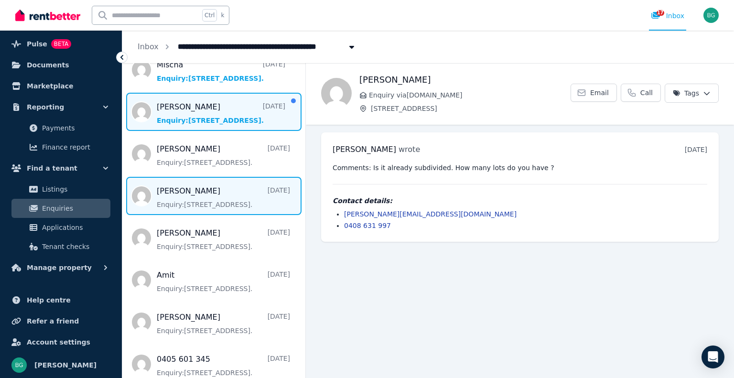
click at [228, 124] on span "Message list" at bounding box center [213, 112] width 183 height 38
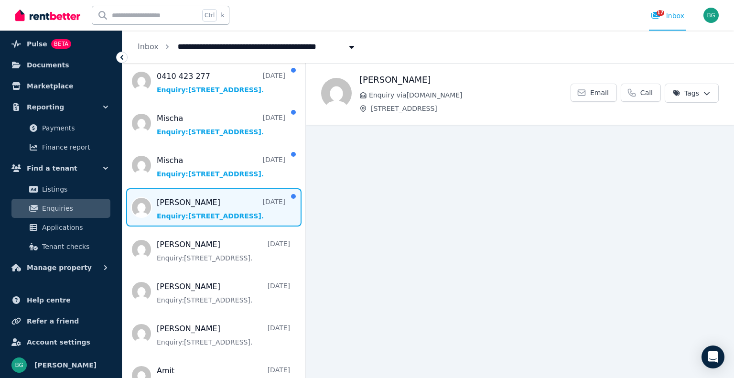
scroll to position [1142, 0]
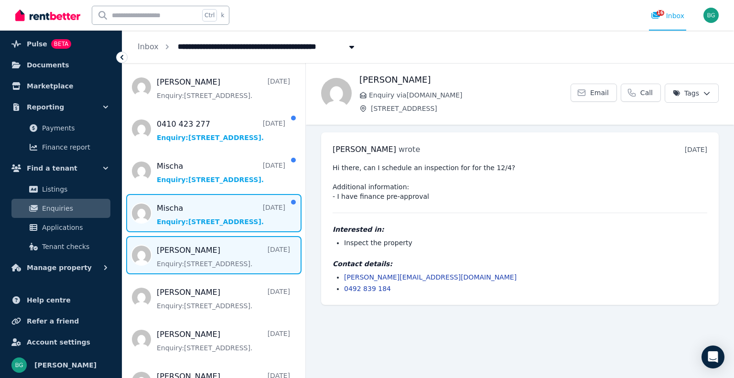
click at [175, 210] on span "Message list" at bounding box center [213, 213] width 183 height 38
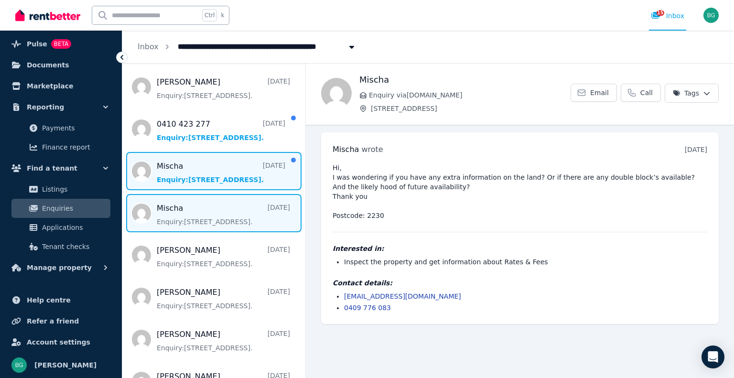
click at [197, 177] on span "Message list" at bounding box center [213, 171] width 183 height 38
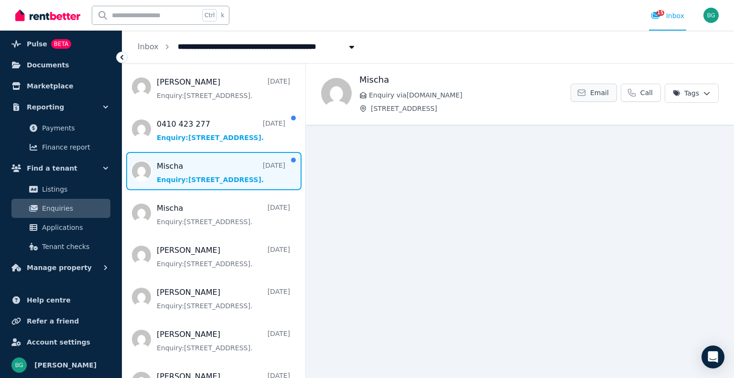
click at [598, 93] on span "Email" at bounding box center [600, 93] width 19 height 10
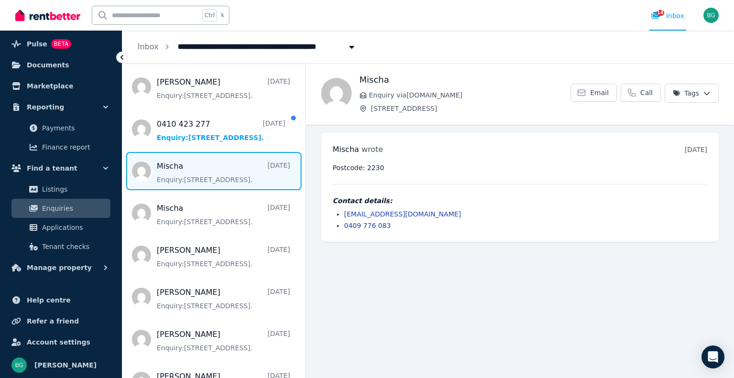
scroll to position [1094, 0]
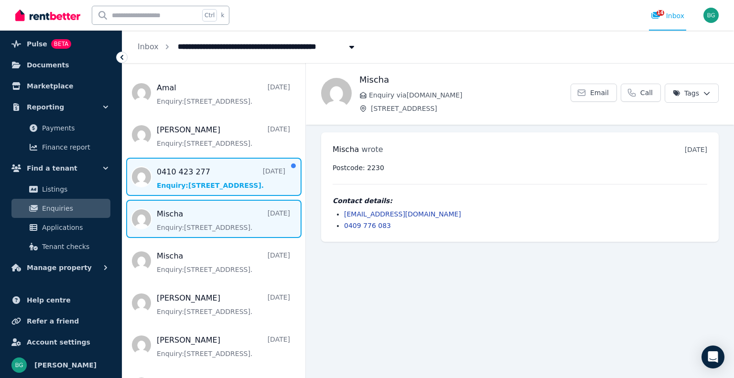
click at [221, 184] on span "Message list" at bounding box center [213, 177] width 183 height 38
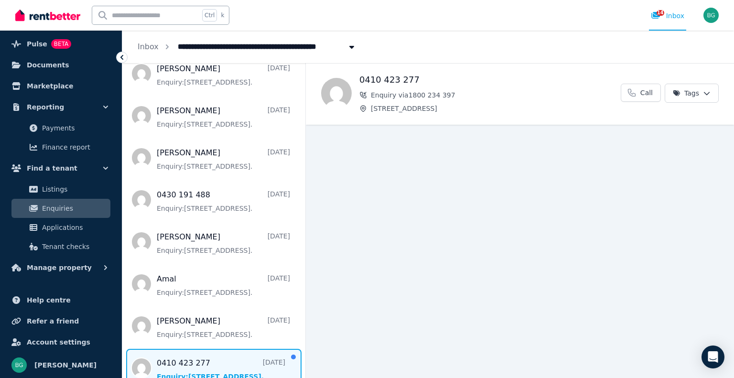
scroll to position [1046, 0]
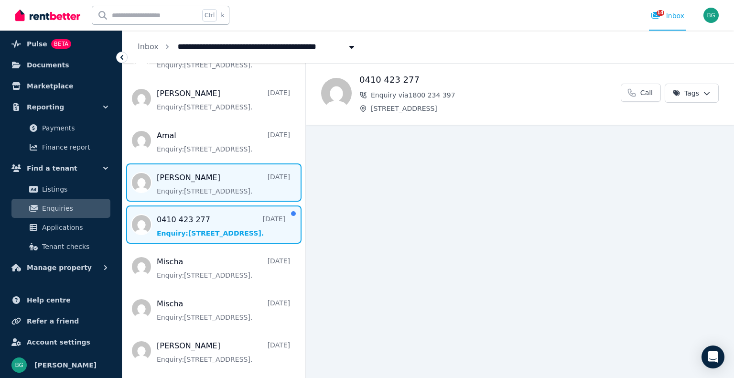
click at [207, 192] on span "Message list" at bounding box center [213, 183] width 183 height 38
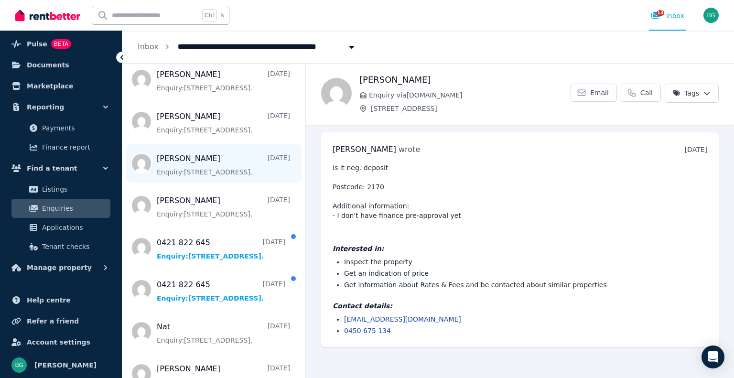
scroll to position [191, 0]
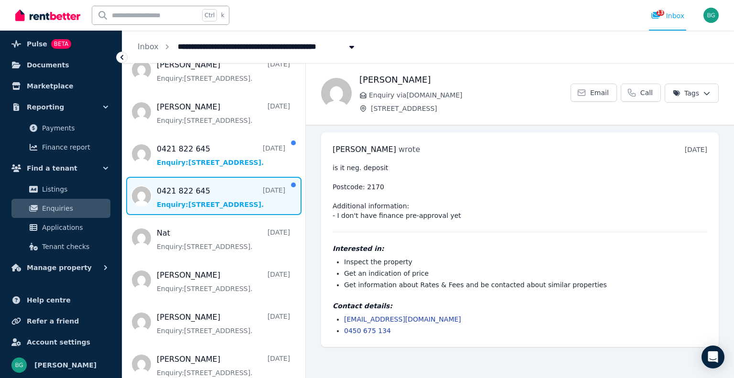
click at [225, 201] on span "Message list" at bounding box center [213, 196] width 183 height 38
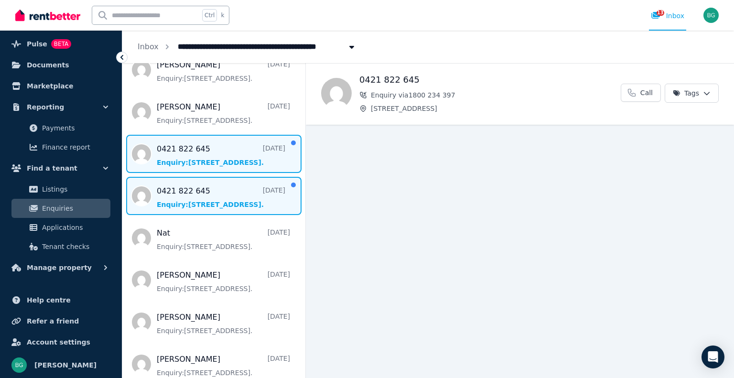
click at [229, 162] on span "Message list" at bounding box center [213, 154] width 183 height 38
click at [228, 186] on span "Message list" at bounding box center [213, 196] width 183 height 38
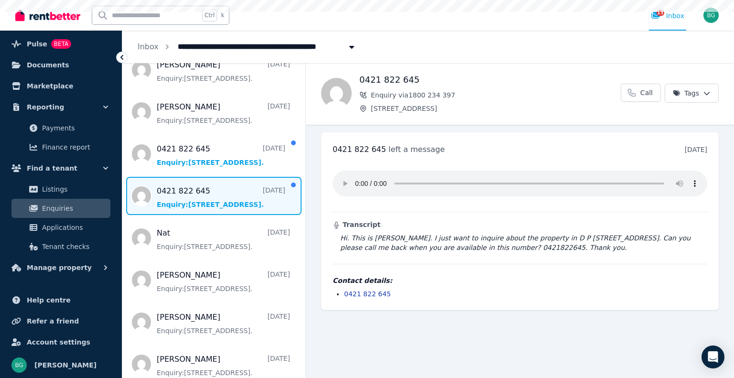
click at [228, 186] on span "Message list" at bounding box center [213, 196] width 183 height 38
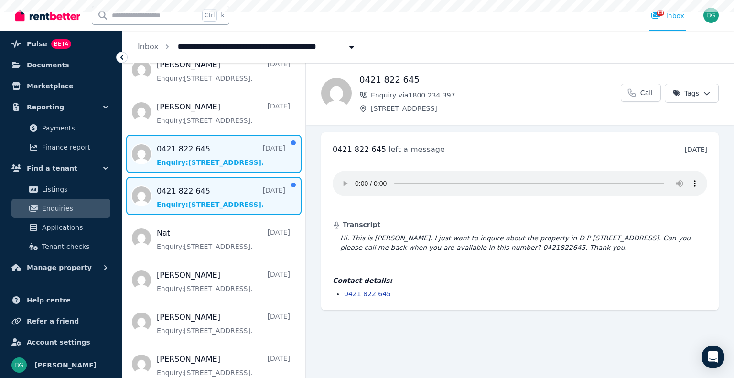
click at [231, 160] on span "Message list" at bounding box center [213, 154] width 183 height 38
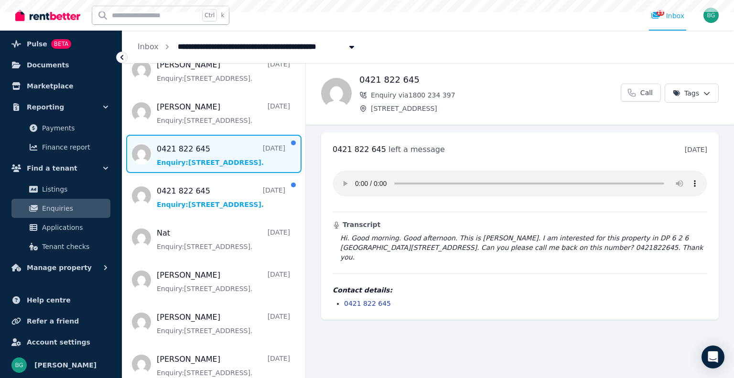
click at [231, 160] on span "Message list" at bounding box center [213, 154] width 183 height 38
click at [439, 263] on div "Transcript Hi. Good morning. Good afternoon. This is Julie Angalvez. I am inter…" at bounding box center [520, 235] width 375 height 145
click at [472, 250] on blockquote "Hi. Good morning. Good afternoon. This is Julie Angalvez. I am interested for t…" at bounding box center [520, 247] width 375 height 29
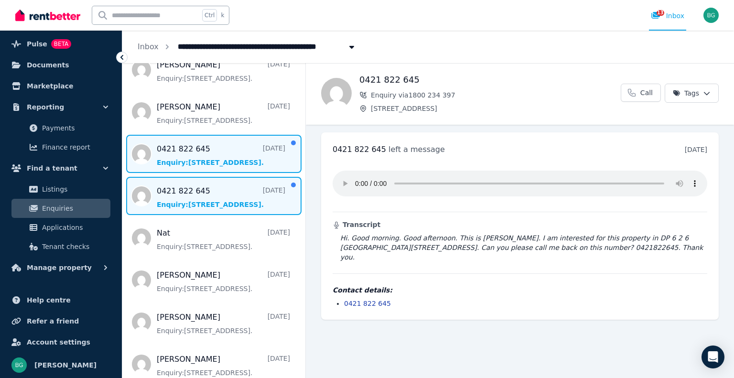
click at [184, 178] on span "Message list" at bounding box center [213, 196] width 183 height 38
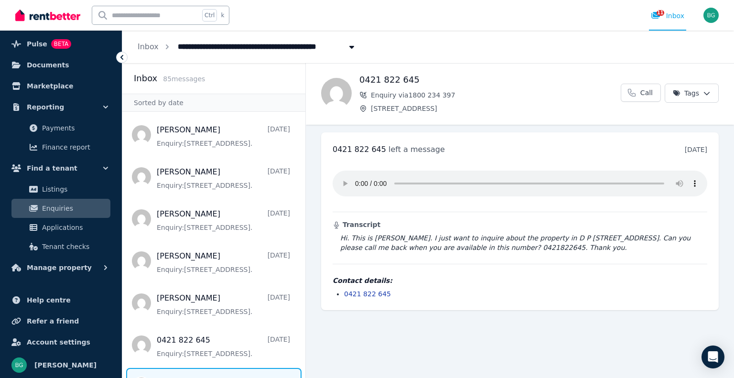
click at [268, 45] on span "Lot 45 Sec 5/DP2644 Wattamolla Road, Helensburgh" at bounding box center [220, 45] width 96 height 15
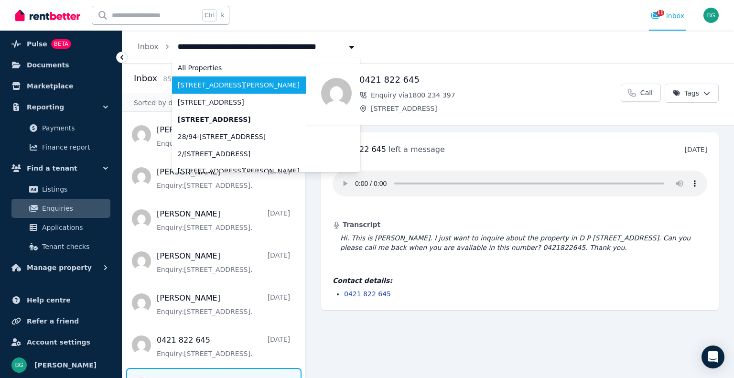
click at [251, 89] on span "65/142 Moore St, Liverpool" at bounding box center [260, 85] width 165 height 10
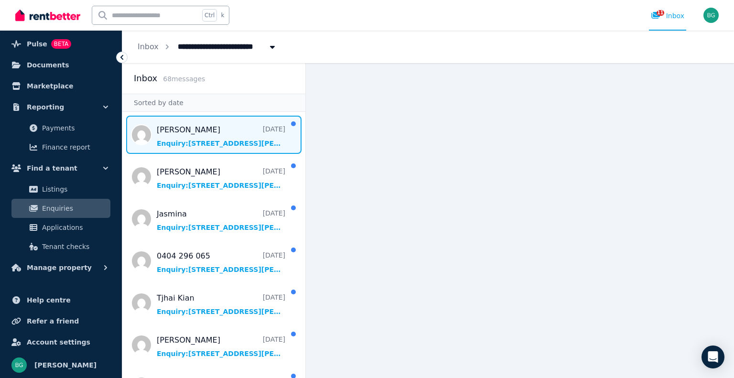
click at [207, 132] on span "Message list" at bounding box center [213, 135] width 183 height 38
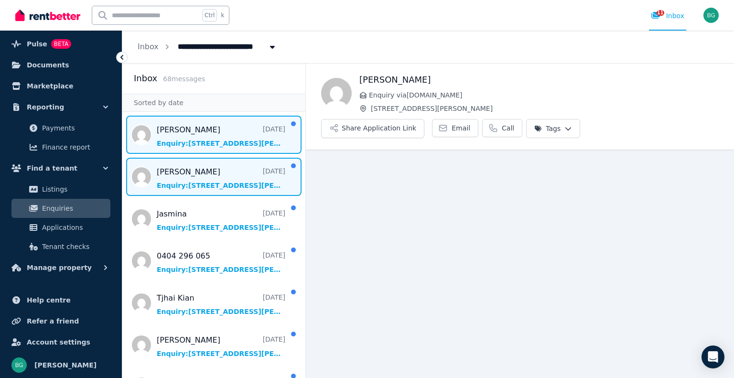
click at [207, 167] on span "Message list" at bounding box center [213, 177] width 183 height 38
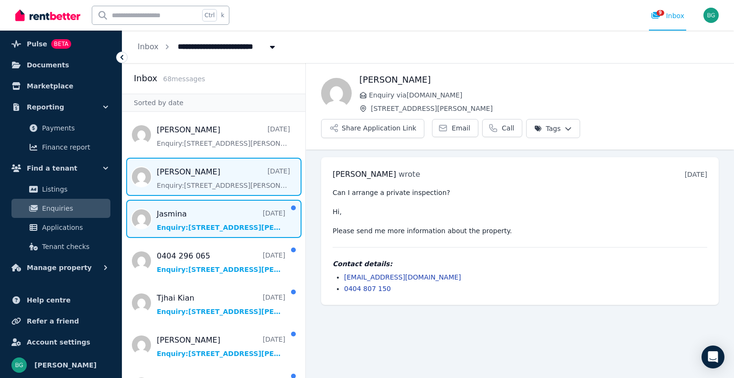
click at [189, 219] on span "Message list" at bounding box center [213, 219] width 183 height 38
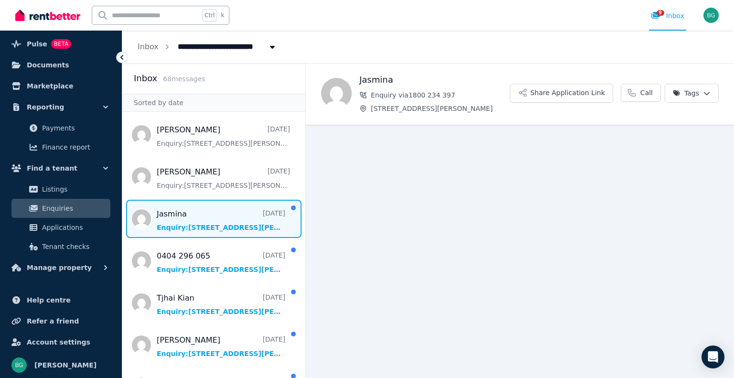
scroll to position [19, 0]
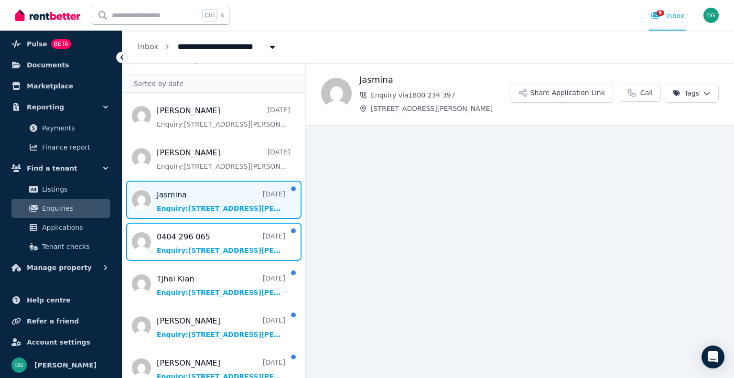
click at [191, 225] on span "Message list" at bounding box center [213, 242] width 183 height 38
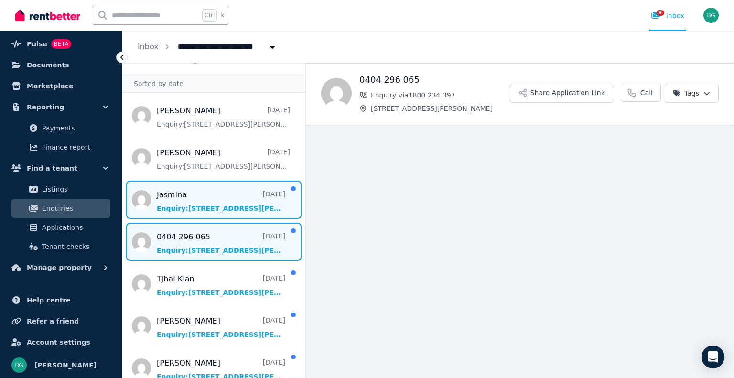
click at [204, 189] on span "Message list" at bounding box center [213, 200] width 183 height 38
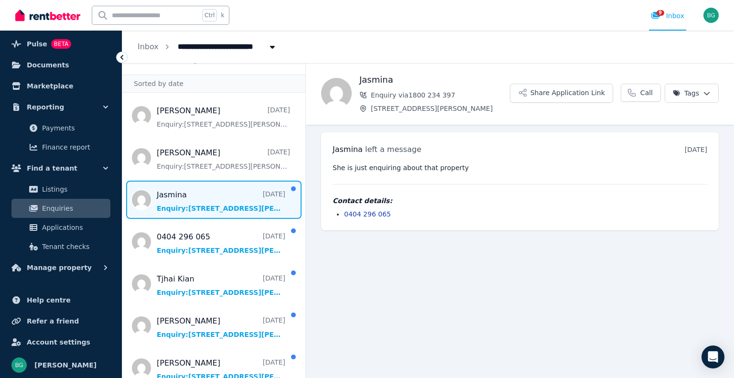
click at [210, 202] on span "Message list" at bounding box center [213, 200] width 183 height 38
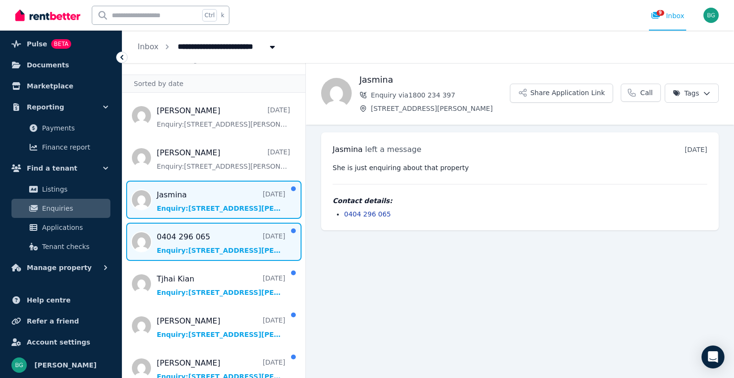
click at [218, 252] on span "Message list" at bounding box center [213, 242] width 183 height 38
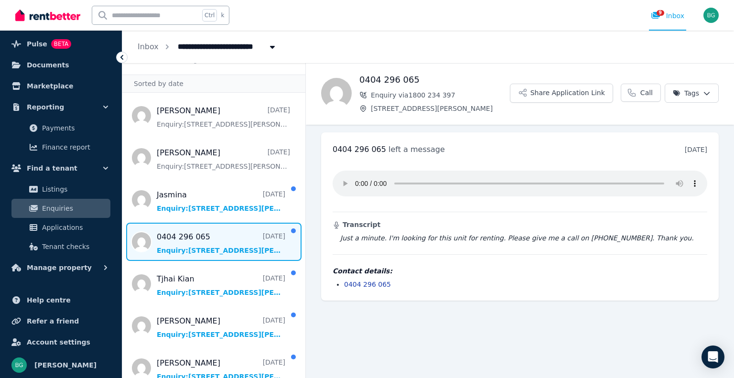
click at [219, 246] on span "Message list" at bounding box center [213, 242] width 183 height 38
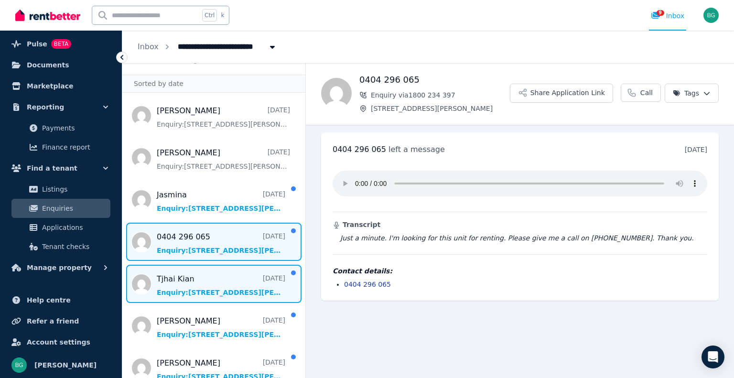
click at [222, 274] on span "Message list" at bounding box center [213, 284] width 183 height 38
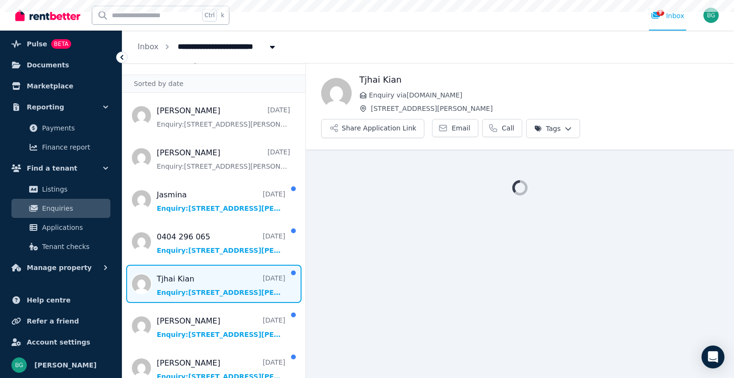
click at [491, 277] on main "Back Tjhai Kian Enquiry via Rent.com.au 65/142 Moore St, Liverpool Share Applic…" at bounding box center [520, 220] width 428 height 315
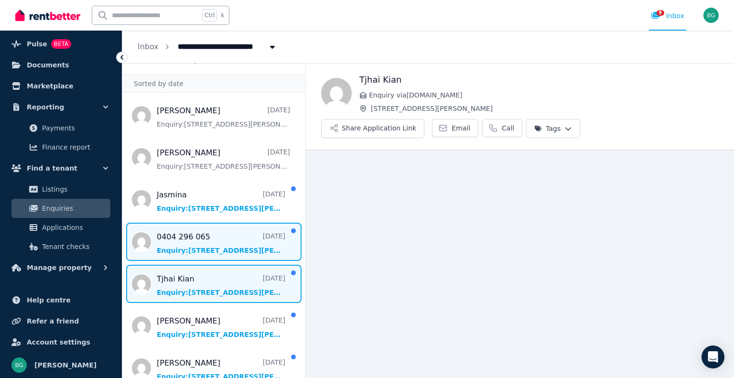
click at [235, 245] on span "Message list" at bounding box center [213, 242] width 183 height 38
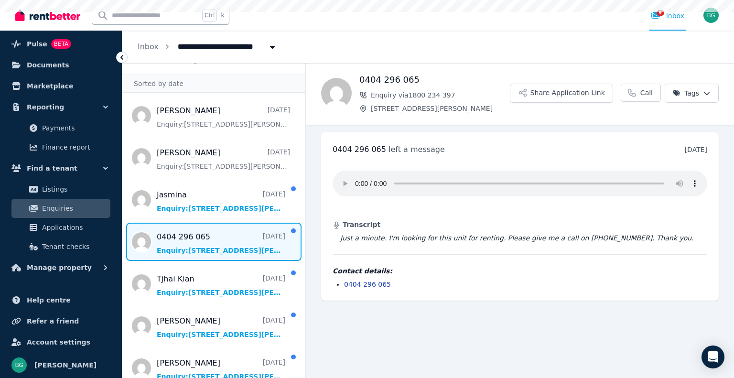
click at [239, 231] on span "Message list" at bounding box center [213, 242] width 183 height 38
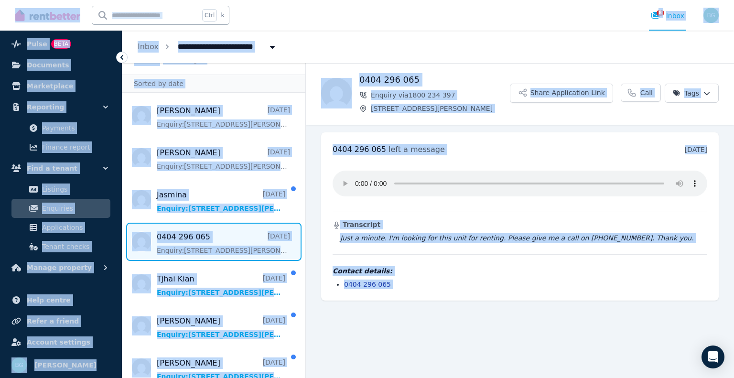
drag, startPoint x: 532, startPoint y: 350, endPoint x: 511, endPoint y: 335, distance: 25.7
click at [531, 350] on main "Back 0404 296 065 Enquiry via 1800 234 397 65/142 Moore St, Liverpool Share App…" at bounding box center [520, 220] width 428 height 315
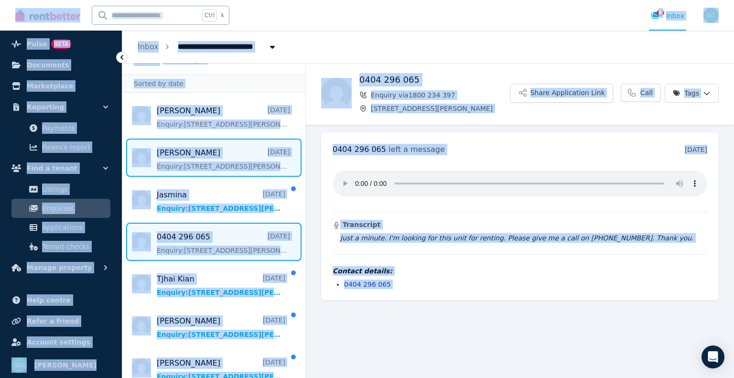
click at [214, 174] on span "Message list" at bounding box center [213, 158] width 183 height 38
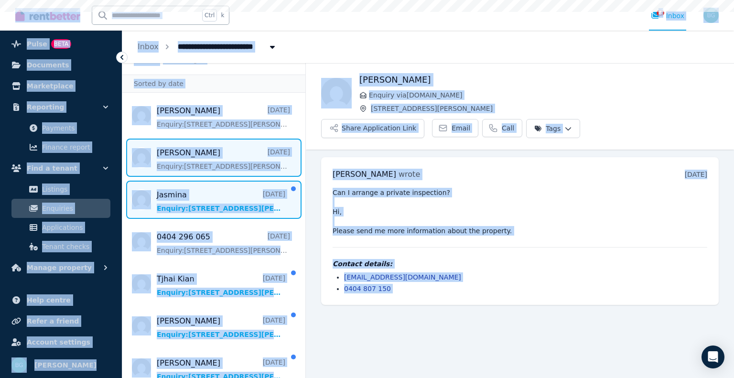
click at [220, 198] on span "Message list" at bounding box center [213, 200] width 183 height 38
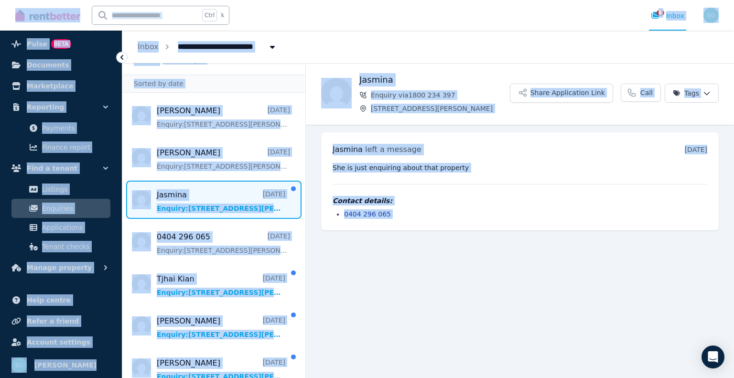
drag, startPoint x: 492, startPoint y: 212, endPoint x: 479, endPoint y: 212, distance: 12.4
click at [491, 212] on li "0404 296 065" at bounding box center [525, 214] width 363 height 10
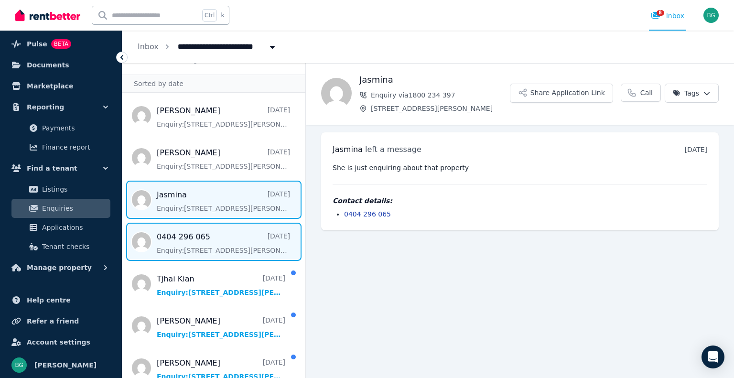
click at [197, 239] on span "Message list" at bounding box center [213, 242] width 183 height 38
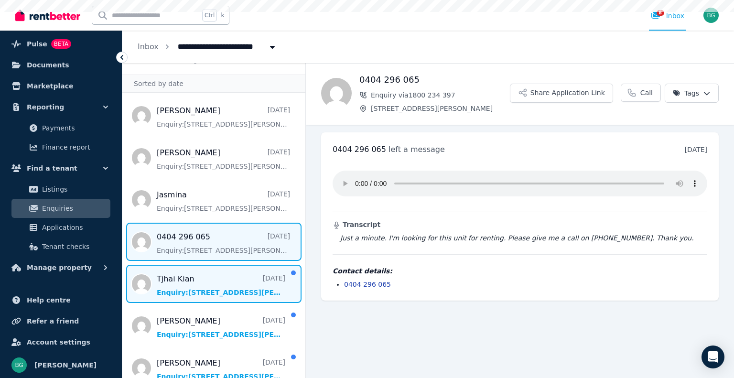
click at [227, 281] on span "Message list" at bounding box center [213, 284] width 183 height 38
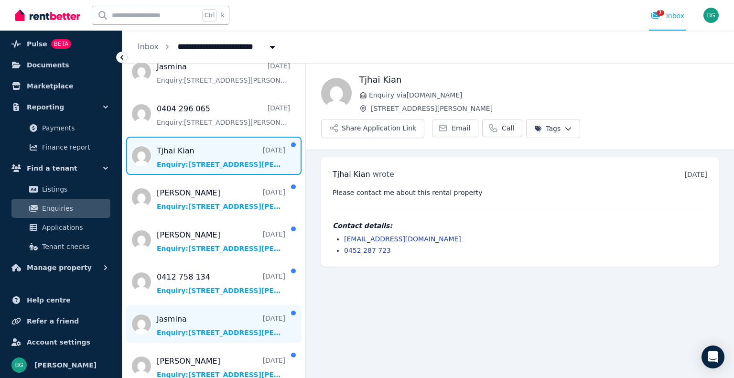
scroll to position [163, 0]
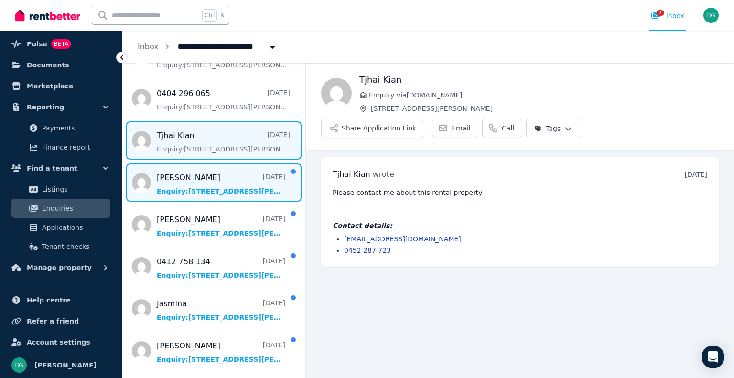
click at [209, 189] on span "Message list" at bounding box center [213, 183] width 183 height 38
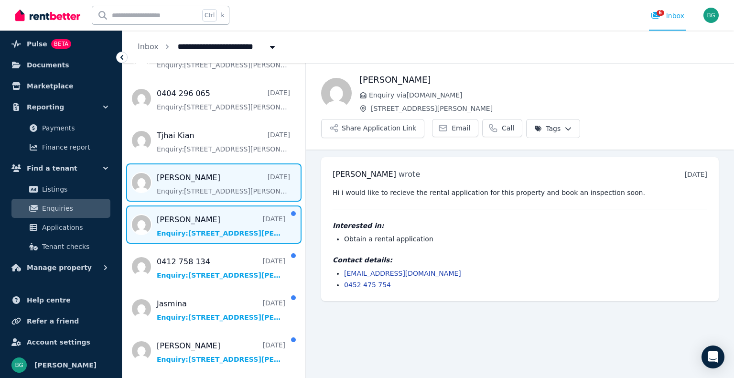
click at [233, 222] on span "Message list" at bounding box center [213, 225] width 183 height 38
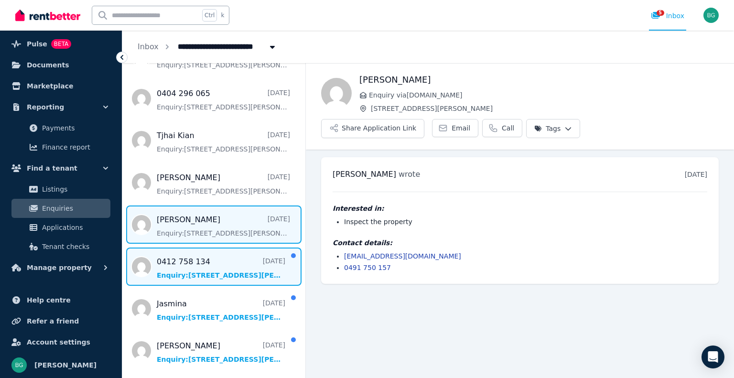
click at [226, 262] on span "Message list" at bounding box center [213, 267] width 183 height 38
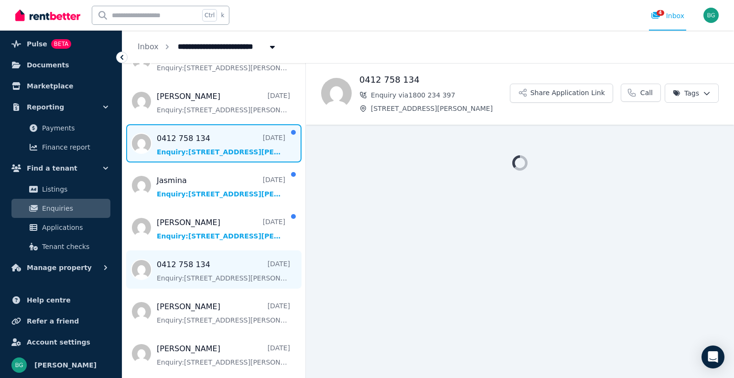
scroll to position [306, 0]
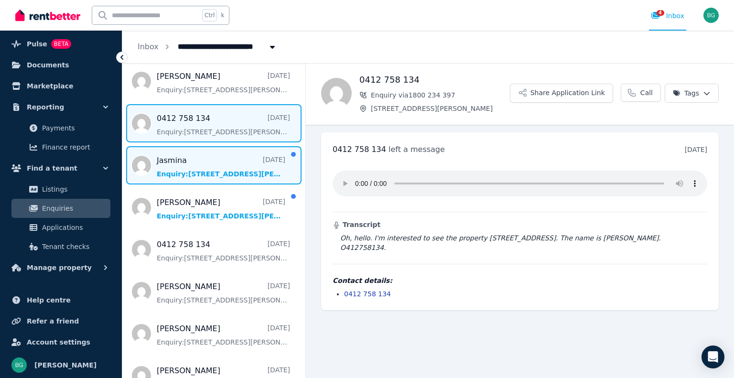
click at [217, 177] on span "Message list" at bounding box center [213, 165] width 183 height 38
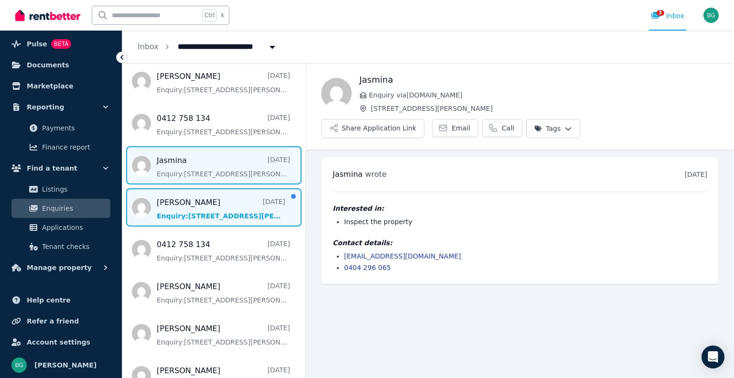
click at [218, 210] on span "Message list" at bounding box center [213, 207] width 183 height 38
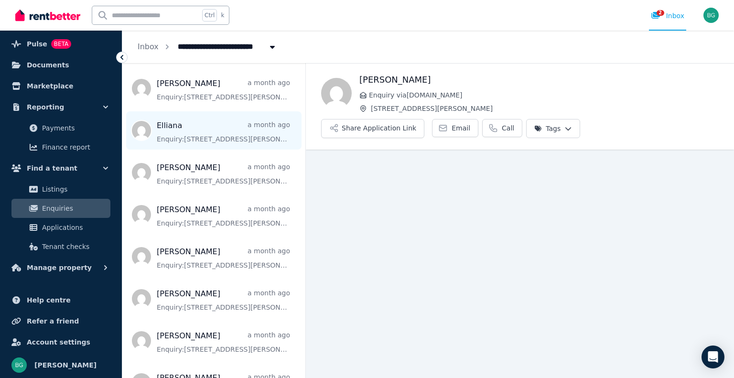
scroll to position [1859, 0]
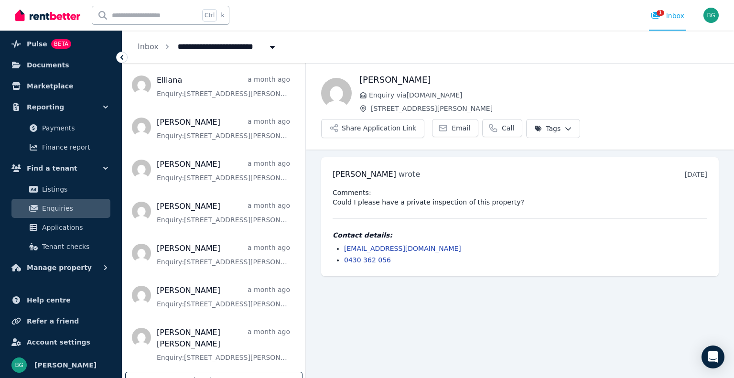
click at [256, 372] on div "Load more" at bounding box center [213, 381] width 177 height 18
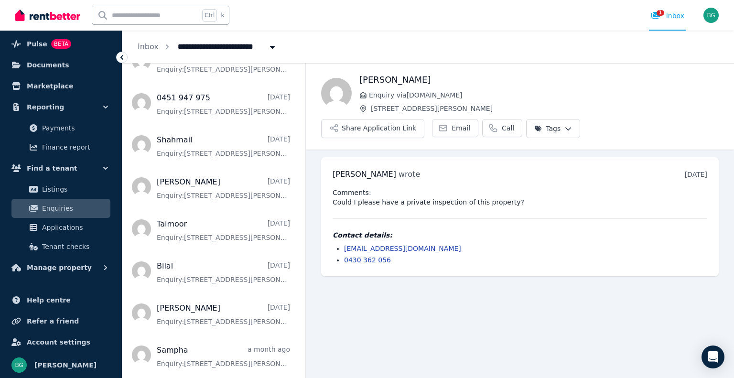
scroll to position [0, 0]
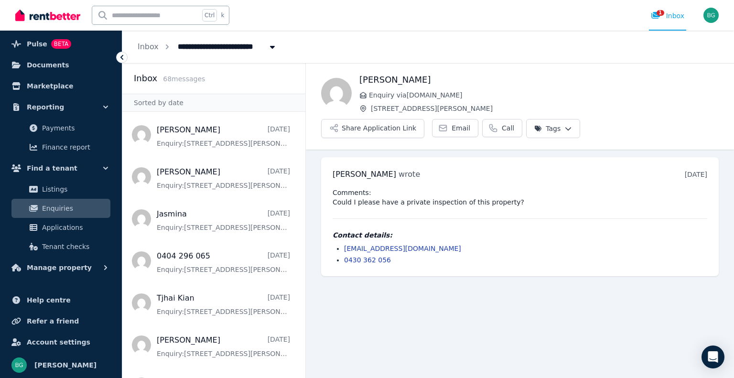
click at [199, 50] on span "65/142 Moore St, Liverpool" at bounding box center [251, 45] width 158 height 15
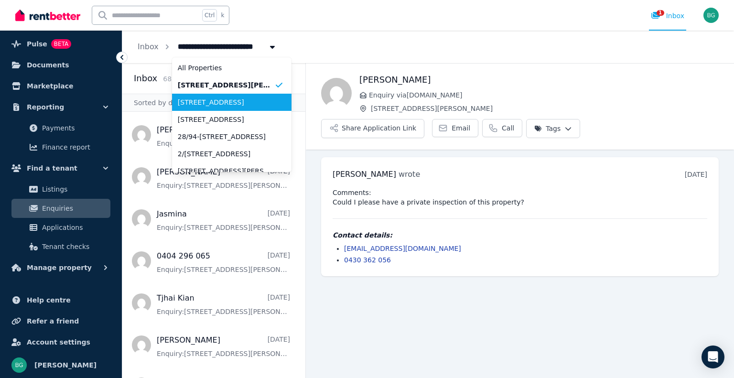
click at [214, 108] on li "33 Station Rd, Otford" at bounding box center [232, 102] width 120 height 17
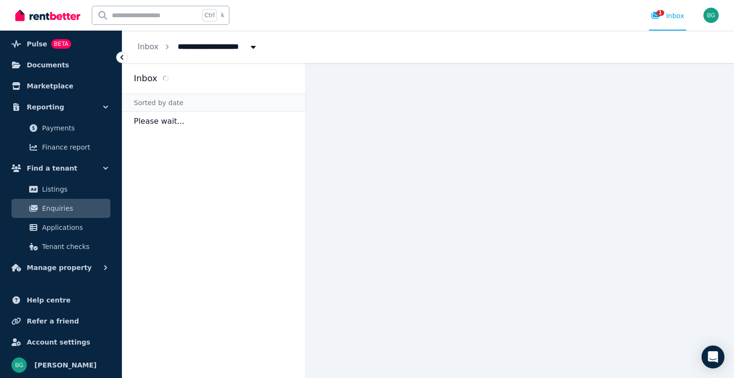
click at [224, 47] on span "33 Station Rd, Otford" at bounding box center [220, 45] width 96 height 15
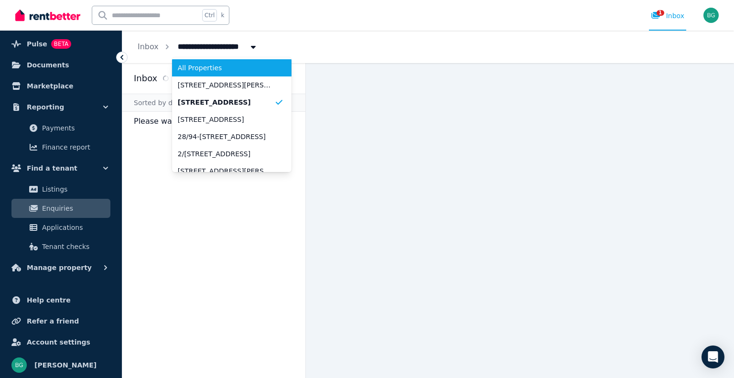
click at [216, 66] on span "All Properties" at bounding box center [226, 68] width 97 height 10
type input "**********"
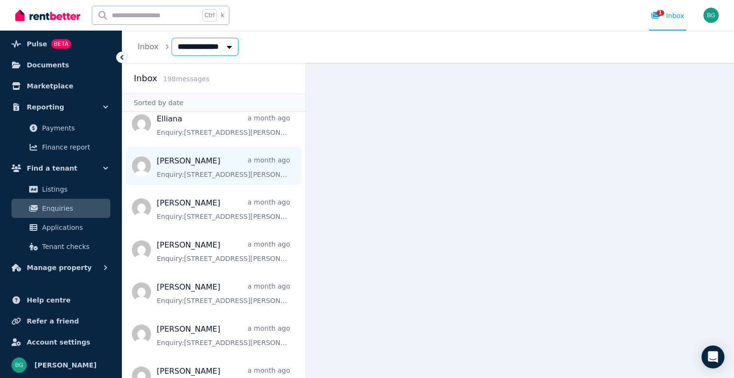
scroll to position [1859, 0]
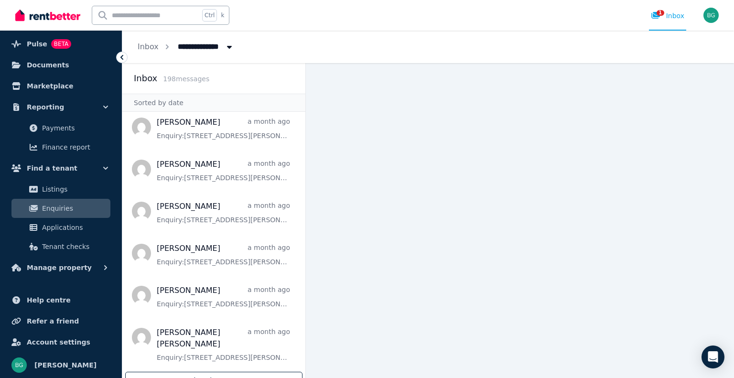
click at [252, 372] on div "Load more" at bounding box center [213, 381] width 177 height 18
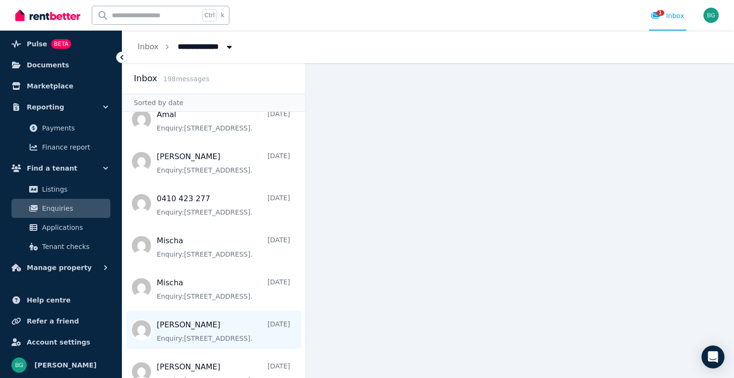
scroll to position [3974, 0]
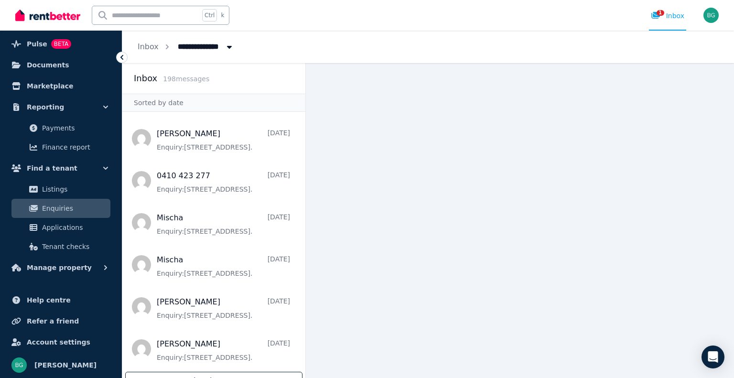
click at [251, 372] on div "Load more" at bounding box center [213, 381] width 177 height 18
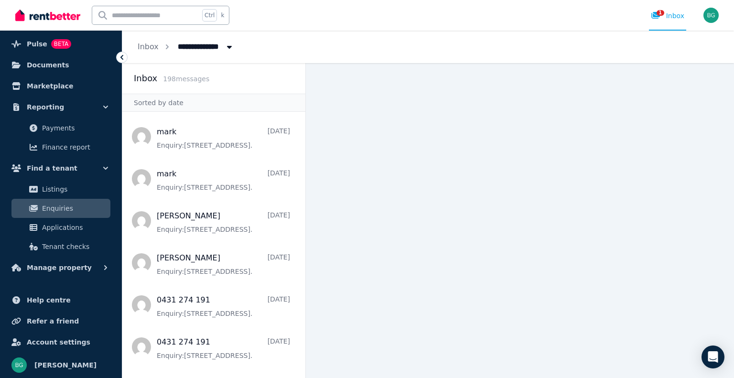
scroll to position [6078, 0]
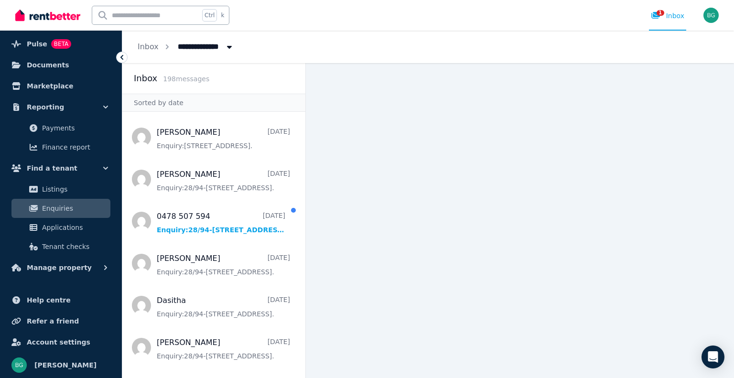
scroll to position [6795, 0]
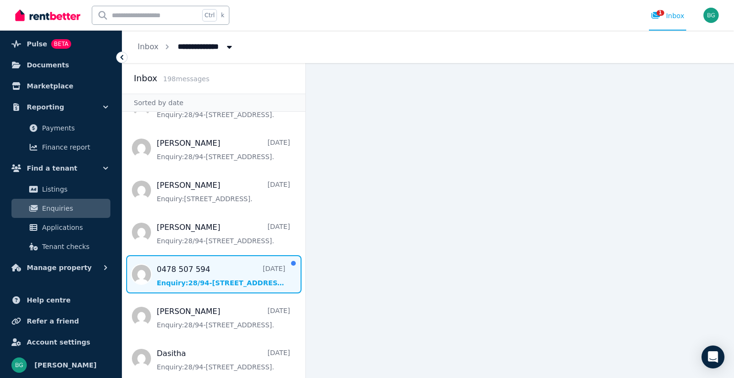
click at [234, 255] on span "Message list" at bounding box center [213, 274] width 183 height 38
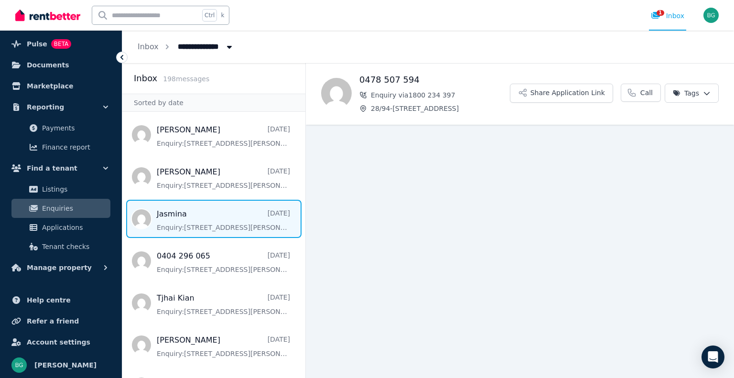
click at [235, 209] on span "Message list" at bounding box center [213, 219] width 183 height 38
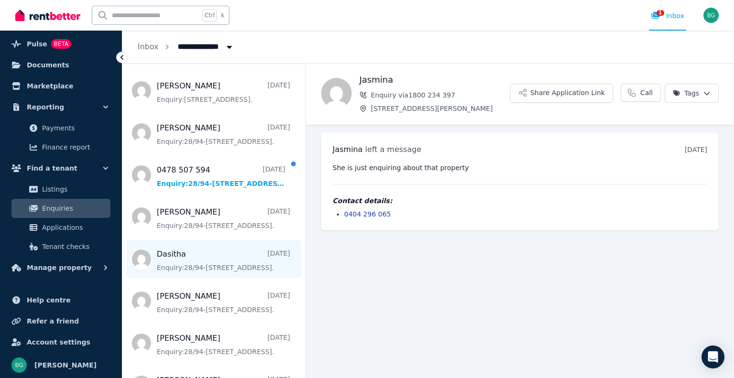
scroll to position [6885, 0]
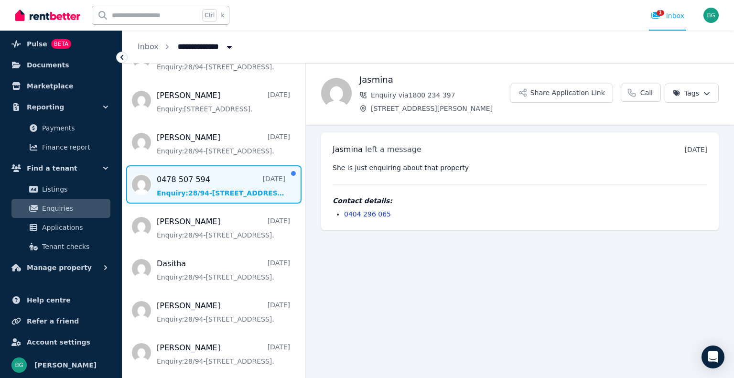
click at [235, 165] on span "Message list" at bounding box center [213, 184] width 183 height 38
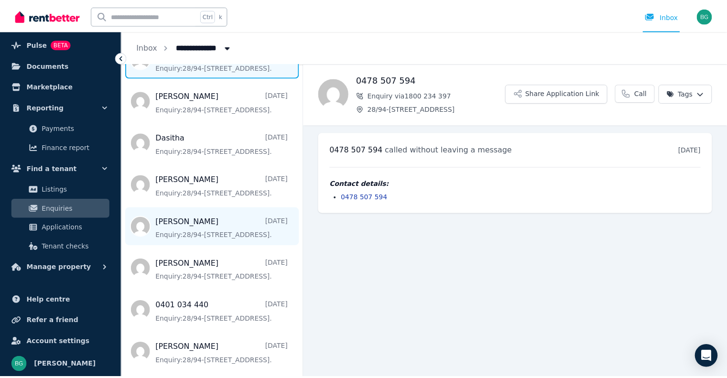
scroll to position [7029, 0]
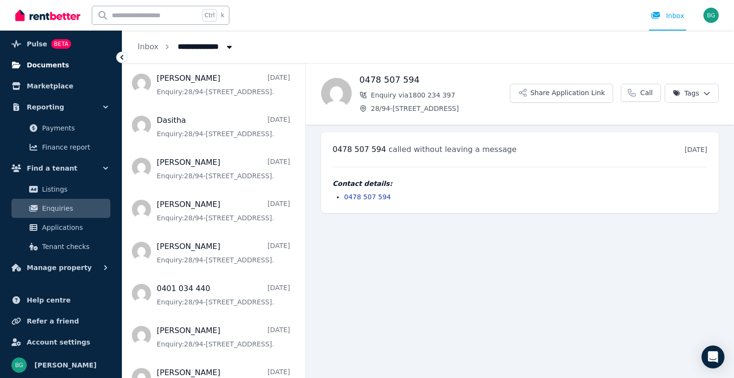
click at [57, 64] on span "Documents" at bounding box center [48, 64] width 43 height 11
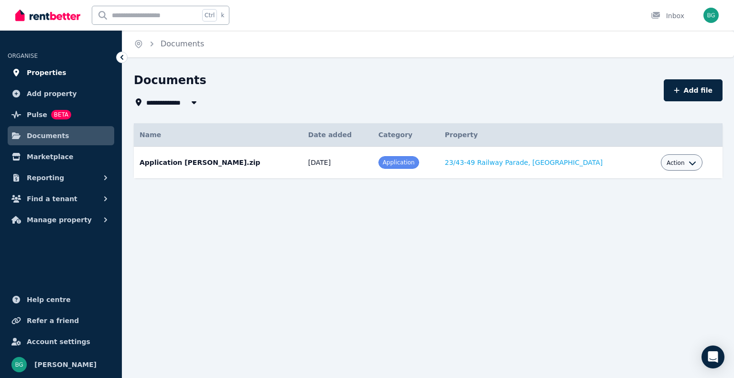
click at [60, 71] on link "Properties" at bounding box center [61, 72] width 107 height 19
